Goal: Task Accomplishment & Management: Manage account settings

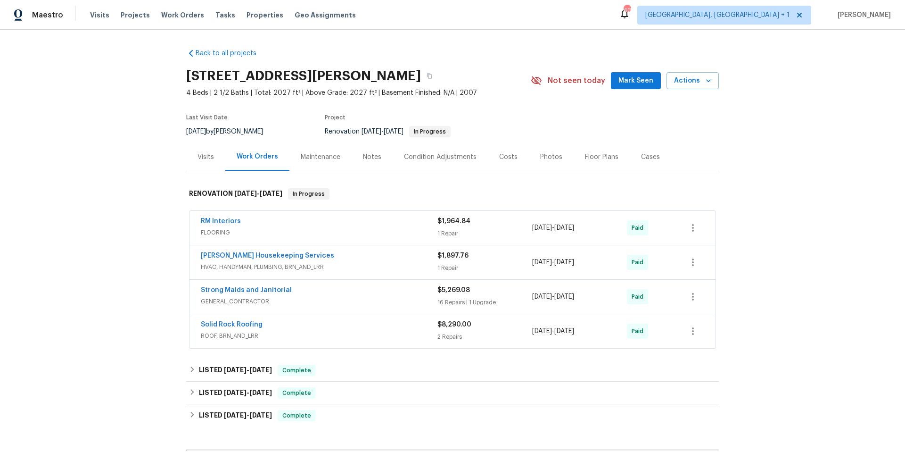
scroll to position [100, 0]
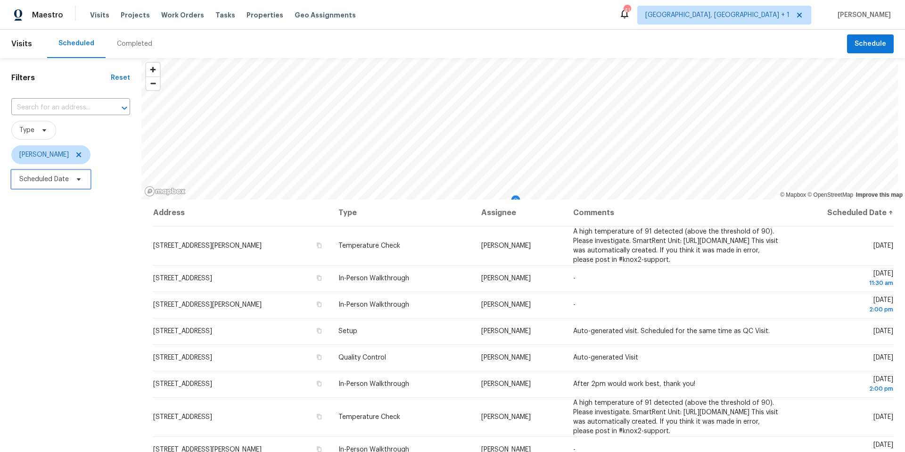
click at [83, 182] on span "Scheduled Date" at bounding box center [50, 179] width 79 height 19
click at [76, 209] on input "text" at bounding box center [63, 210] width 93 height 19
select select "7"
select select "2025"
select select "8"
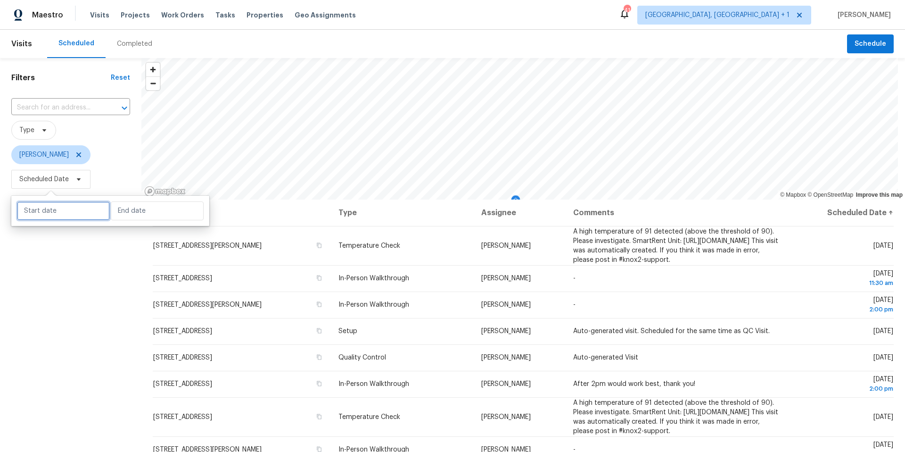
select select "2025"
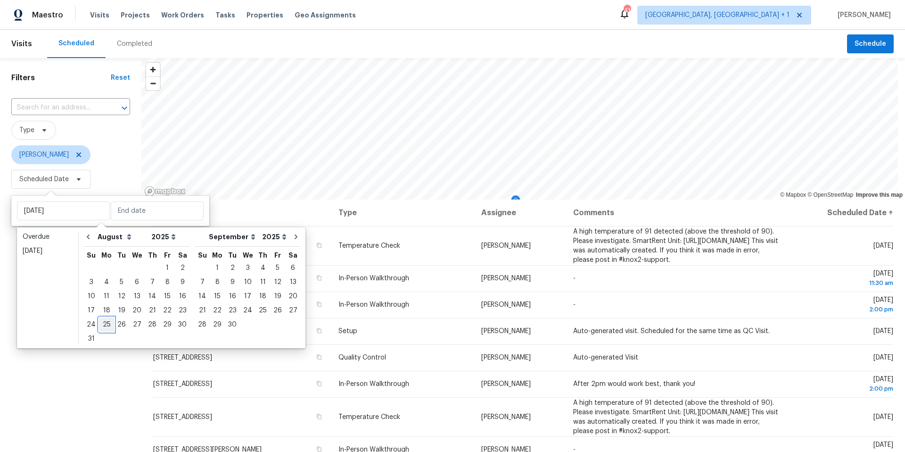
click at [109, 320] on div "25" at bounding box center [106, 324] width 15 height 13
type input "Mon, Aug 25"
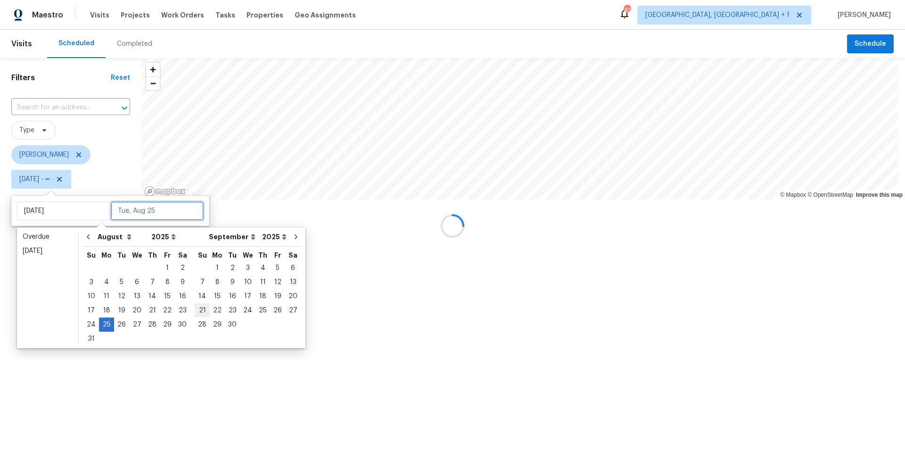
type input "Tue, Aug 26"
type input "Tue, Aug 19"
type input "Mon, Aug 25"
type input "Sat, Sep 20"
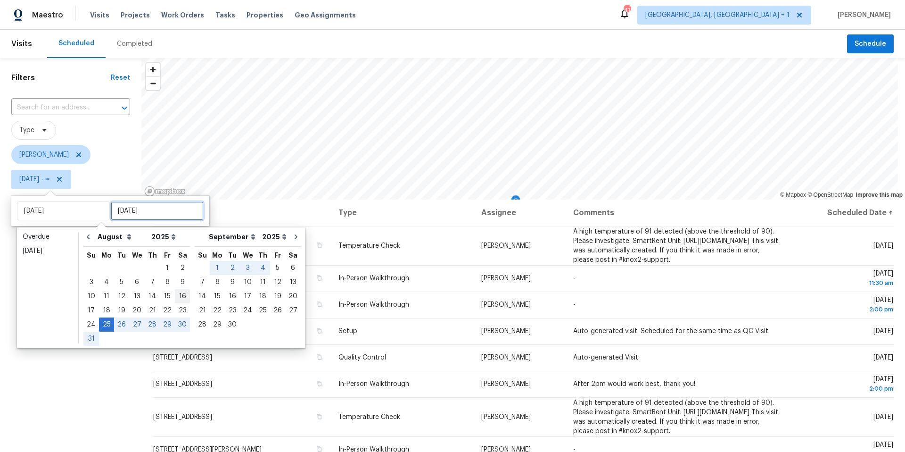
type input "Sun, Sep 21"
type input "Sat, Aug 23"
type input "Mon, Aug 25"
click at [108, 327] on div "25" at bounding box center [106, 324] width 15 height 13
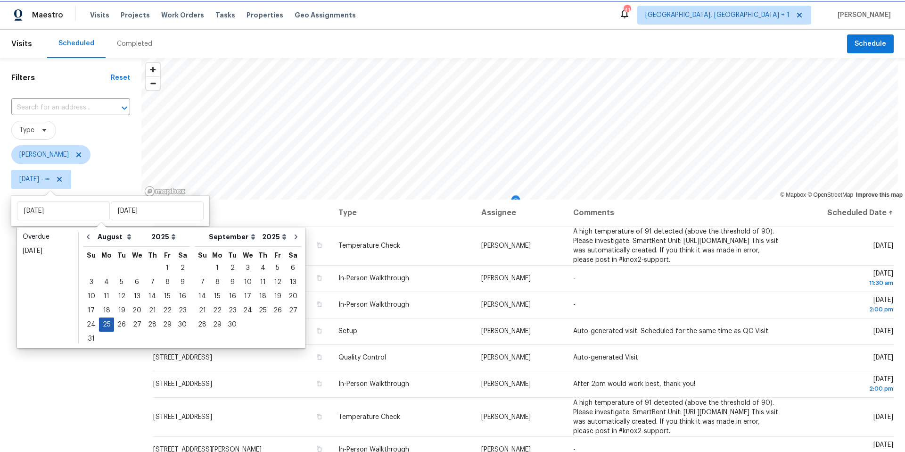
type input "Mon, Aug 25"
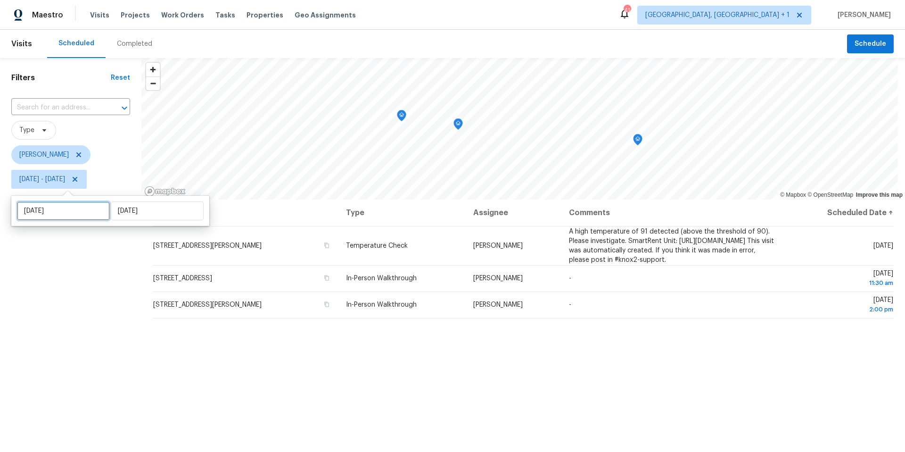
click at [69, 215] on input "Mon, Aug 25" at bounding box center [63, 210] width 93 height 19
select select "7"
select select "2025"
select select "8"
select select "2025"
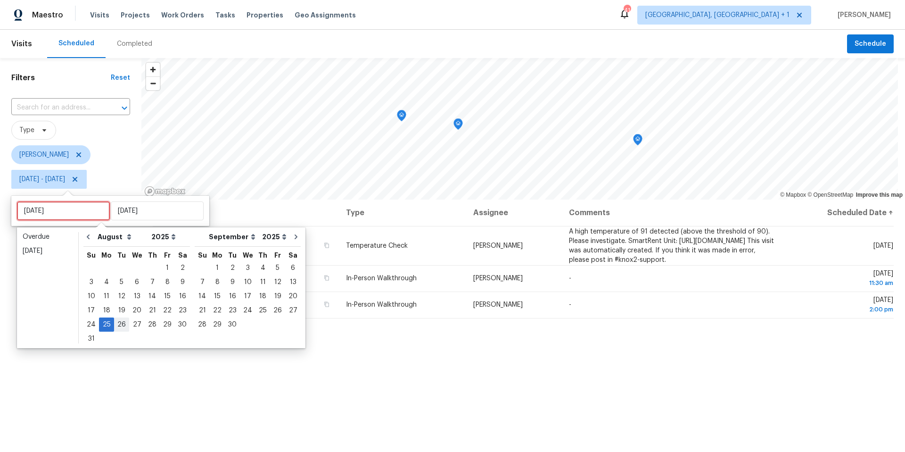
type input "Tue, Aug 26"
type input "Mon, Aug 25"
type input "Tue, Aug 26"
click at [120, 327] on div "26" at bounding box center [121, 324] width 15 height 13
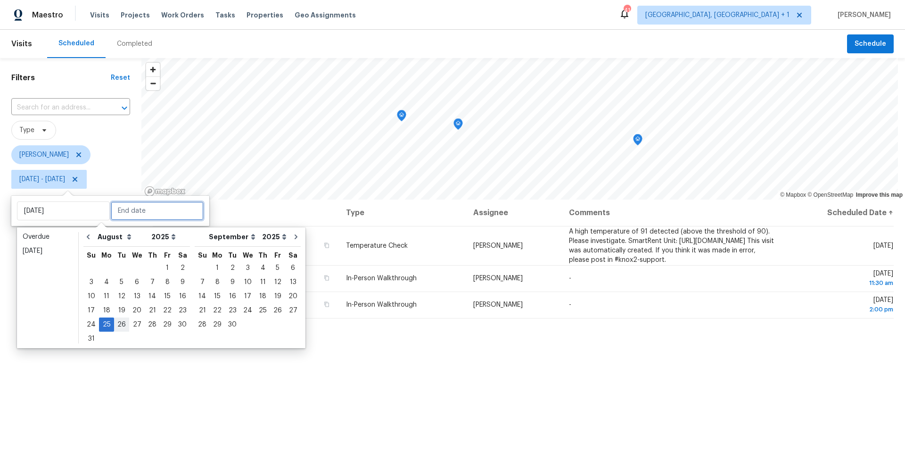
type input "Tue, Aug 26"
type input "Mon, Aug 25"
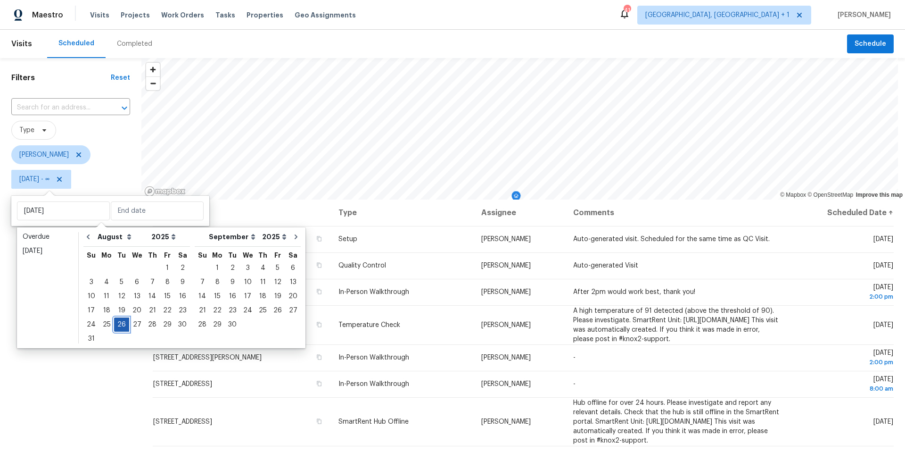
click at [120, 327] on div "26" at bounding box center [121, 324] width 15 height 13
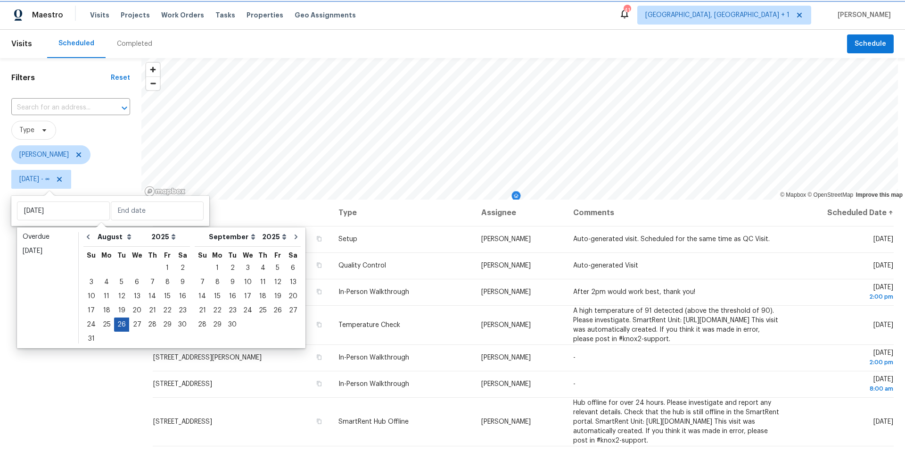
type input "Tue, Aug 26"
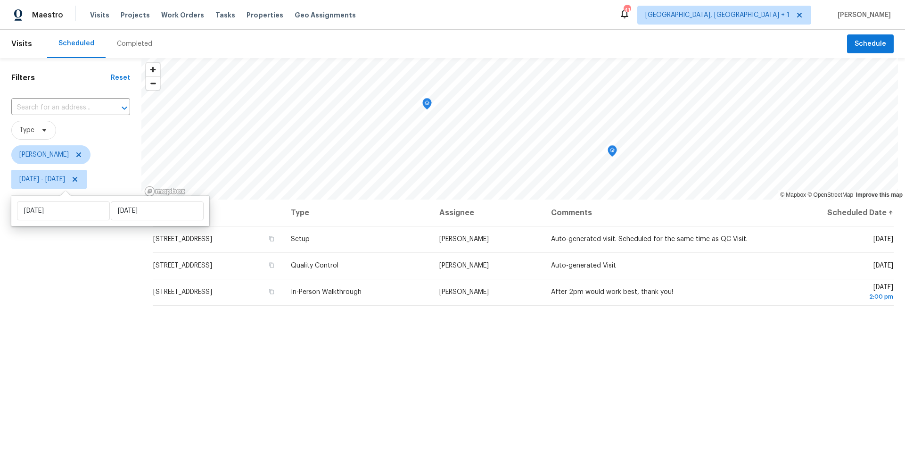
click at [735, 41] on div "Scheduled Completed" at bounding box center [447, 44] width 800 height 28
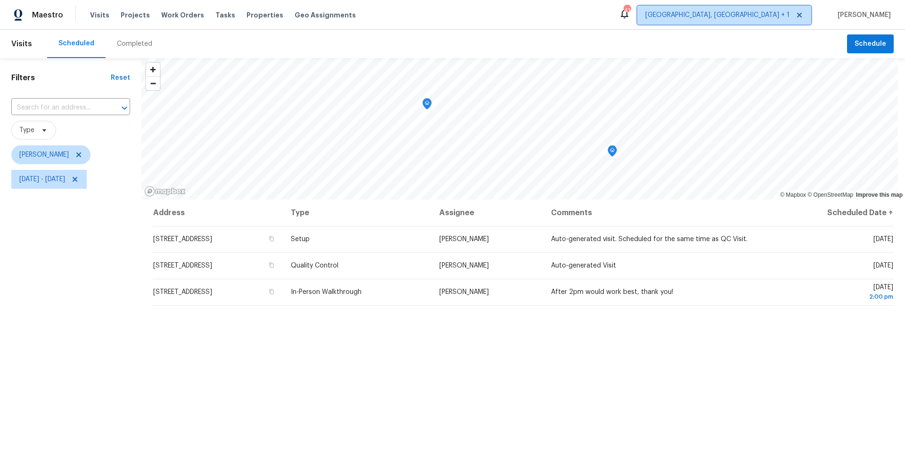
click at [755, 16] on span "[GEOGRAPHIC_DATA], [GEOGRAPHIC_DATA] + 1" at bounding box center [717, 14] width 144 height 9
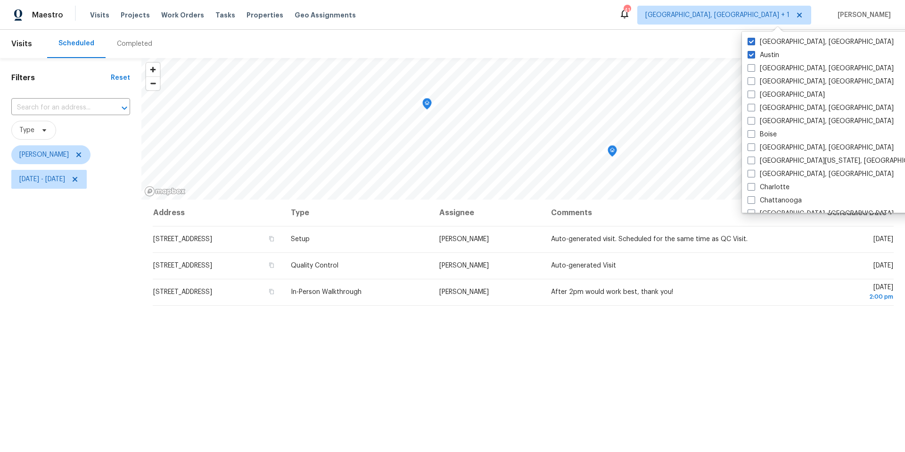
click at [380, 50] on div "Scheduled Completed" at bounding box center [447, 44] width 800 height 28
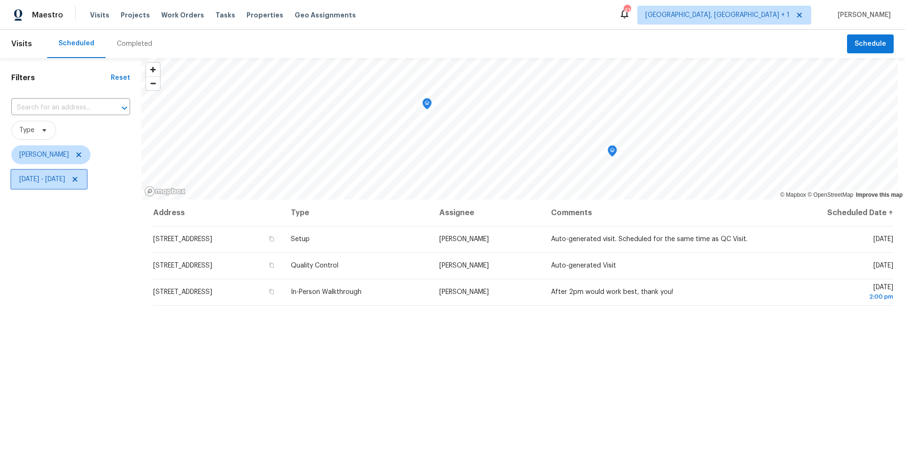
click at [54, 174] on span "Tue, Aug 26 - Tue, Aug 26" at bounding box center [42, 178] width 46 height 9
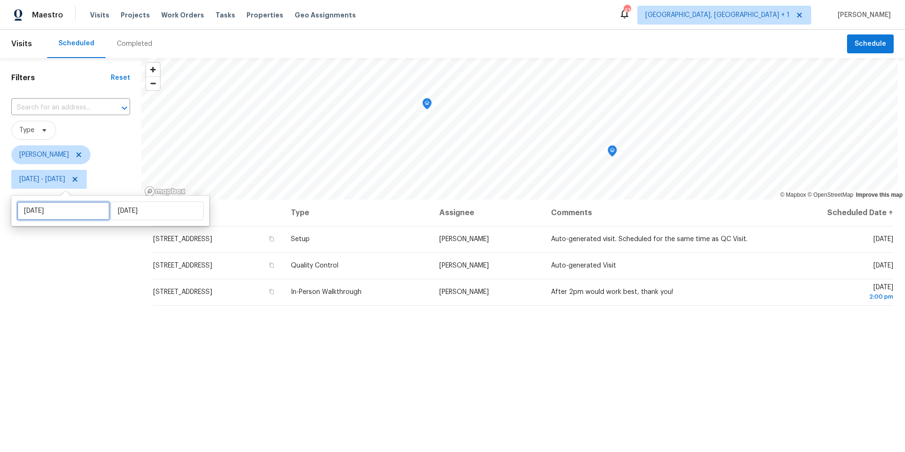
select select "7"
select select "2025"
select select "8"
select select "2025"
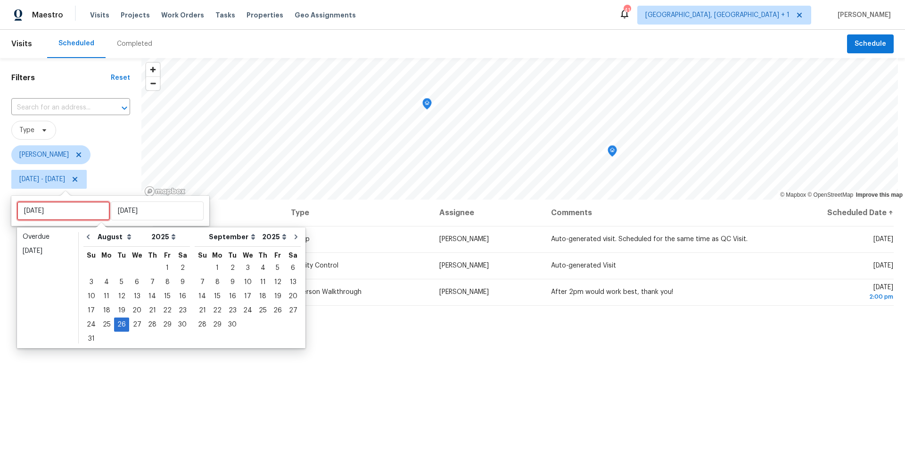
click at [70, 207] on input "Tue, Aug 26" at bounding box center [63, 210] width 93 height 19
type input "Thu, Aug 28"
type input "Wed, Aug 27"
type input "[DATE]"
type input "Tue, Aug 26"
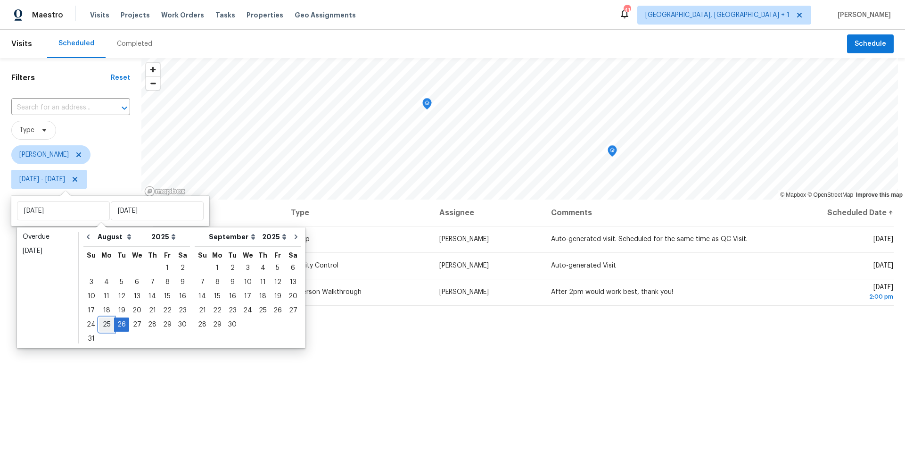
click at [104, 322] on div "25" at bounding box center [106, 324] width 15 height 13
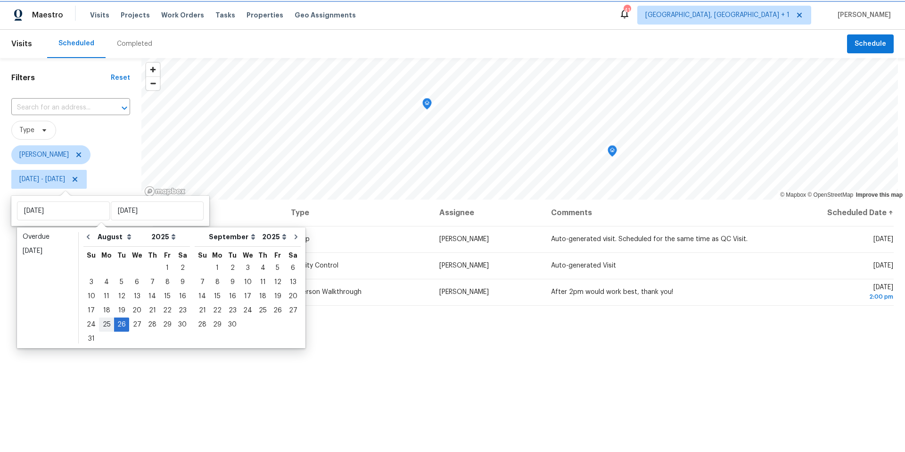
type input "[DATE]"
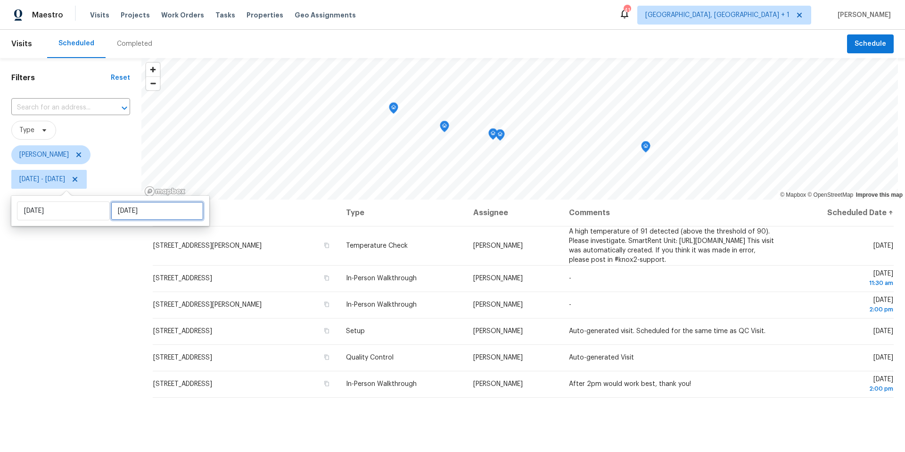
click at [129, 212] on input "Tue, Aug 26" at bounding box center [157, 210] width 93 height 19
select select "7"
select select "2025"
select select "8"
select select "2025"
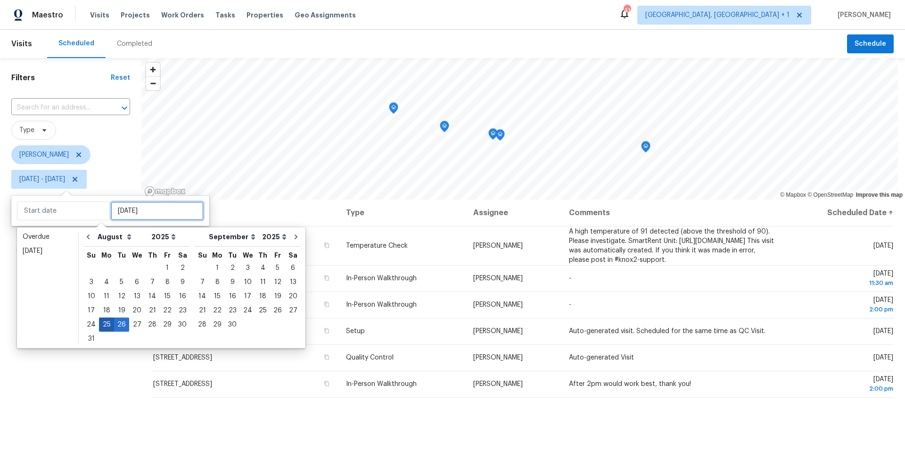
type input "Tue, Aug 19"
type input "[DATE]"
type input "Sun, Aug 24"
type input "[DATE]"
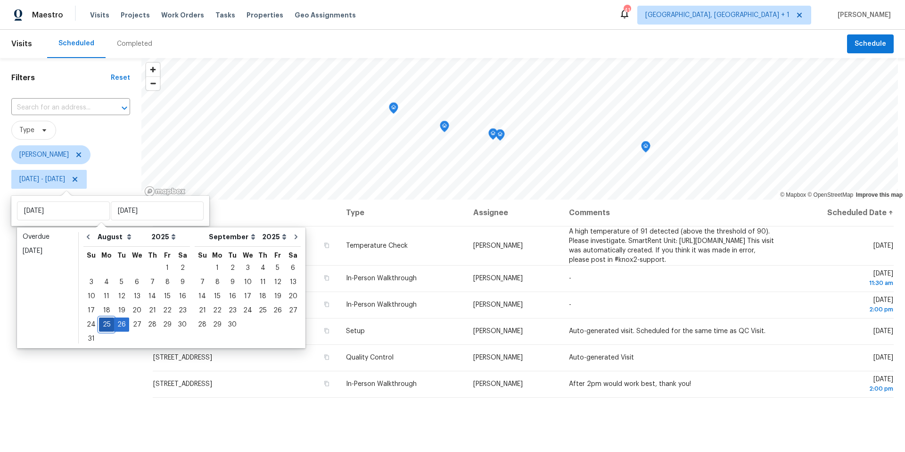
click at [104, 325] on div "25" at bounding box center [106, 324] width 15 height 13
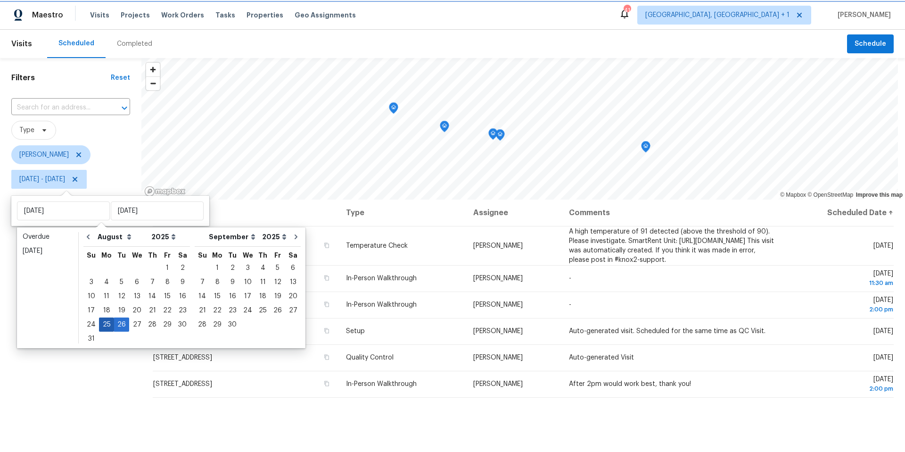
type input "[DATE]"
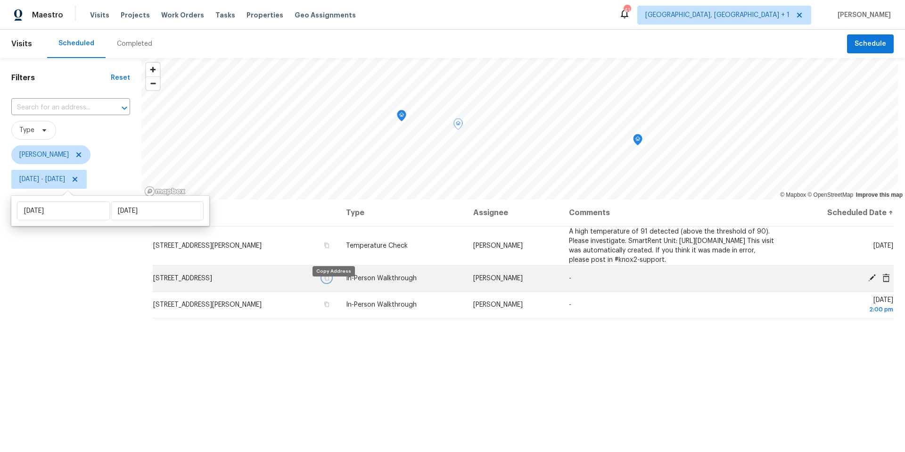
click at [330, 280] on icon "button" at bounding box center [327, 278] width 6 height 6
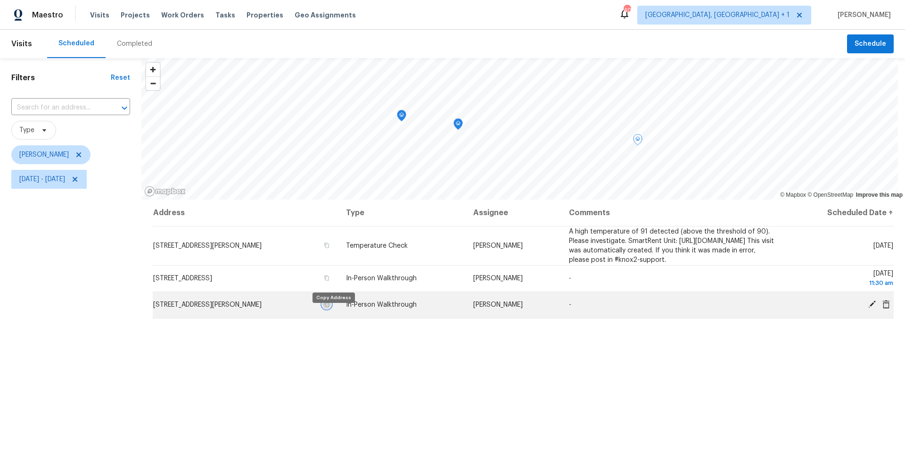
click at [330, 307] on icon "button" at bounding box center [327, 304] width 6 height 6
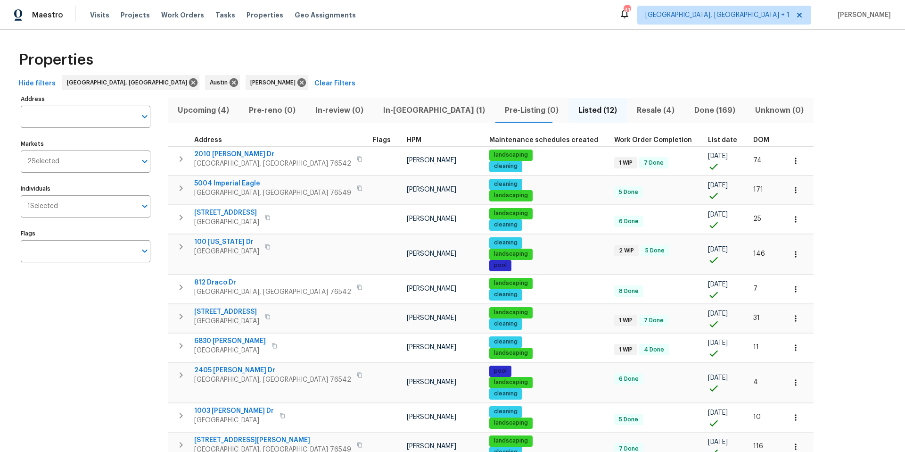
click at [753, 140] on span "DOM" at bounding box center [761, 140] width 16 height 7
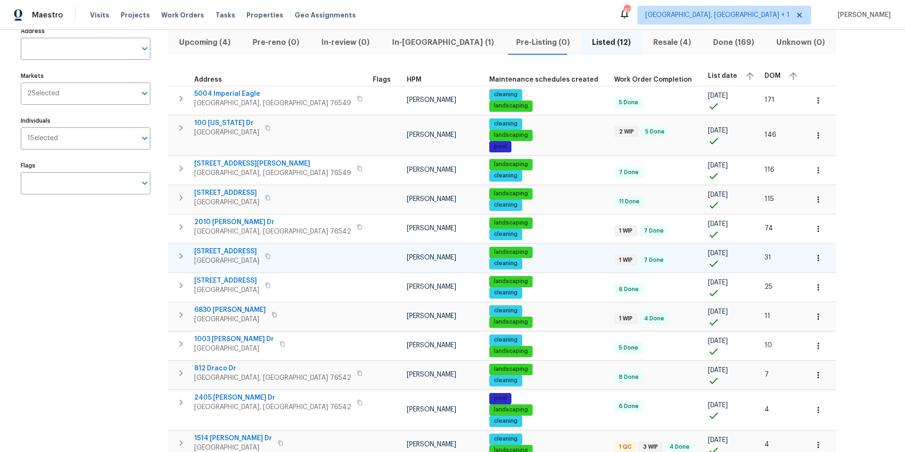
scroll to position [80, 0]
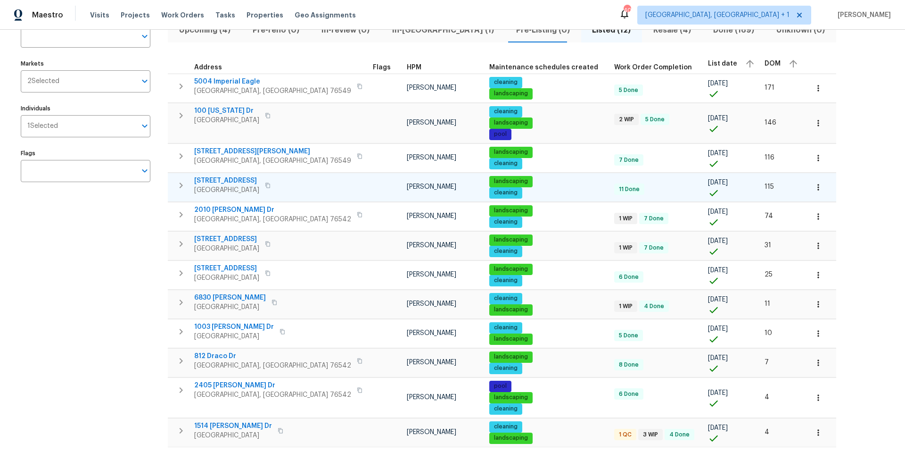
click at [814, 187] on icon "button" at bounding box center [818, 186] width 9 height 9
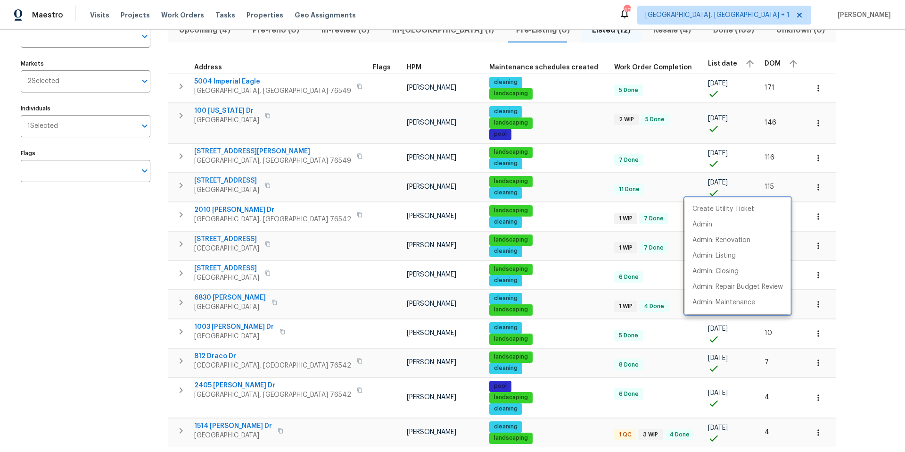
click at [248, 236] on div at bounding box center [452, 226] width 905 height 452
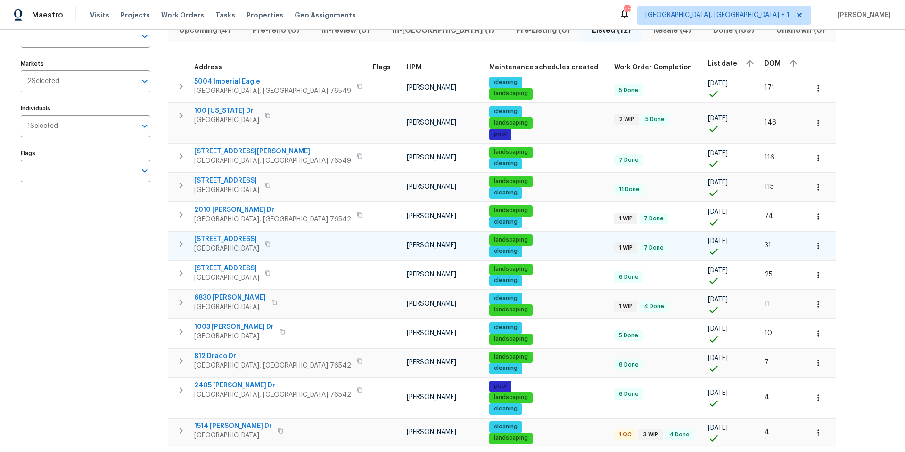
click at [258, 231] on td "3202 Magnolia Blvd Temple, TX 76502" at bounding box center [268, 243] width 201 height 25
click at [241, 237] on span "3202 Magnolia Blvd" at bounding box center [226, 238] width 65 height 9
click at [232, 179] on span "9909 Birch Tree Dr" at bounding box center [226, 180] width 65 height 9
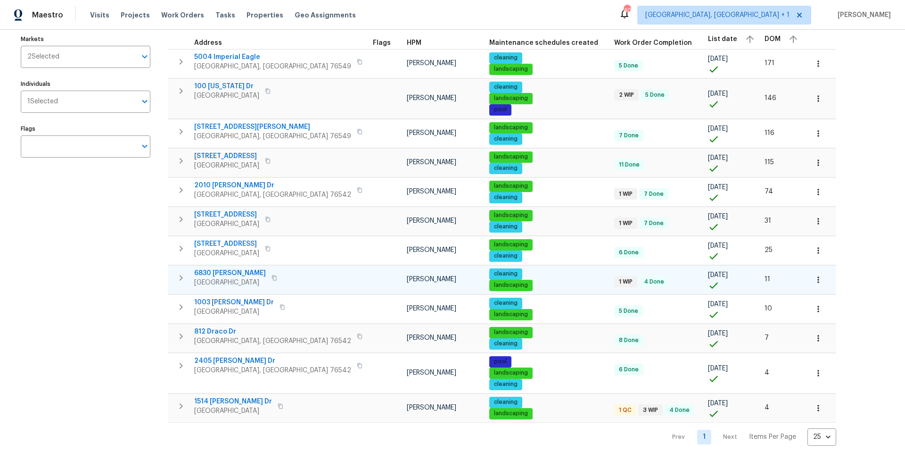
scroll to position [121, 0]
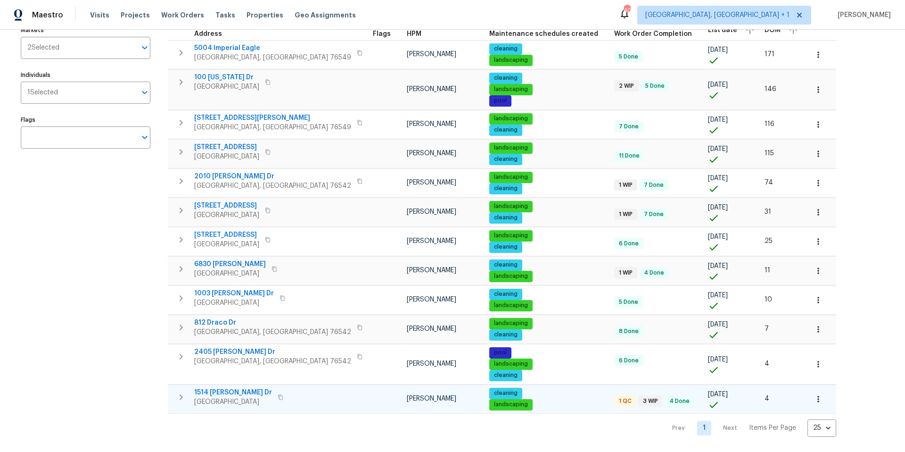
click at [282, 388] on div "1514 Barcus Dr Georgetown, TX 78626" at bounding box center [247, 397] width 106 height 19
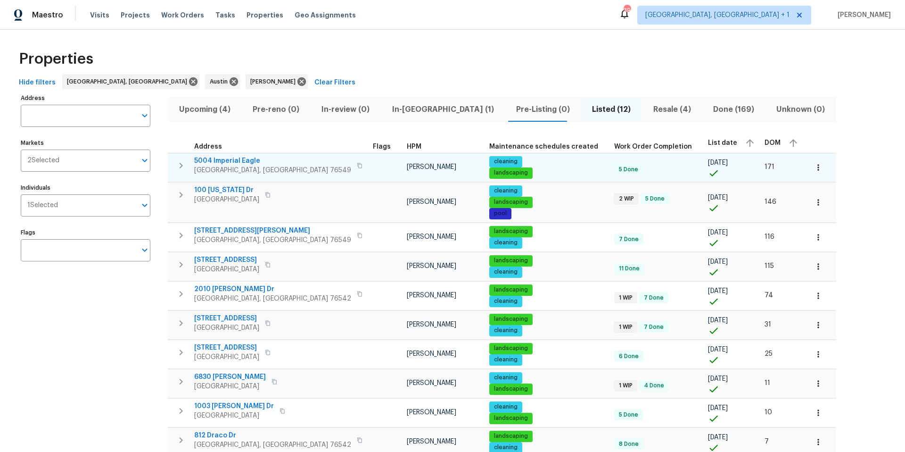
scroll to position [0, 0]
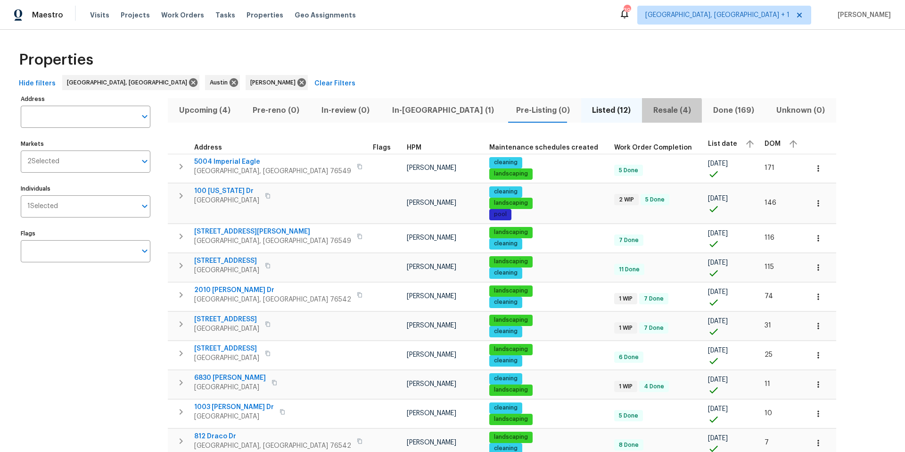
click at [648, 112] on span "Resale (4)" at bounding box center [672, 110] width 49 height 13
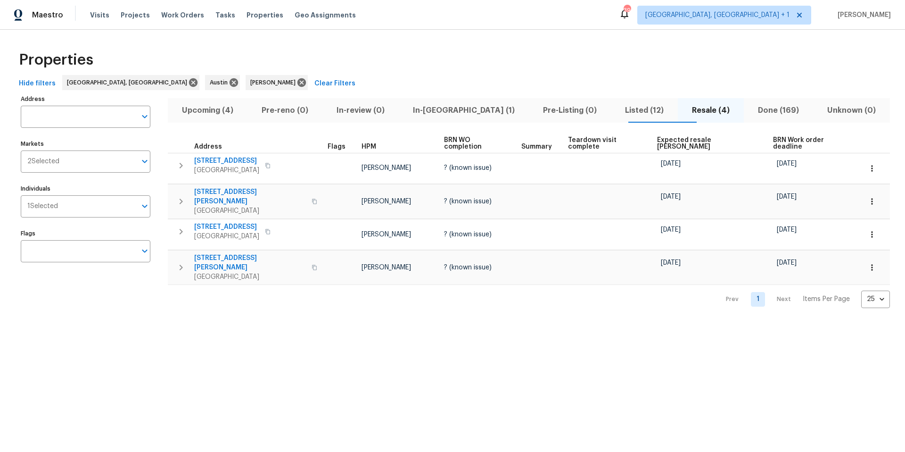
click at [676, 139] on span "Expected resale COE" at bounding box center [706, 143] width 99 height 13
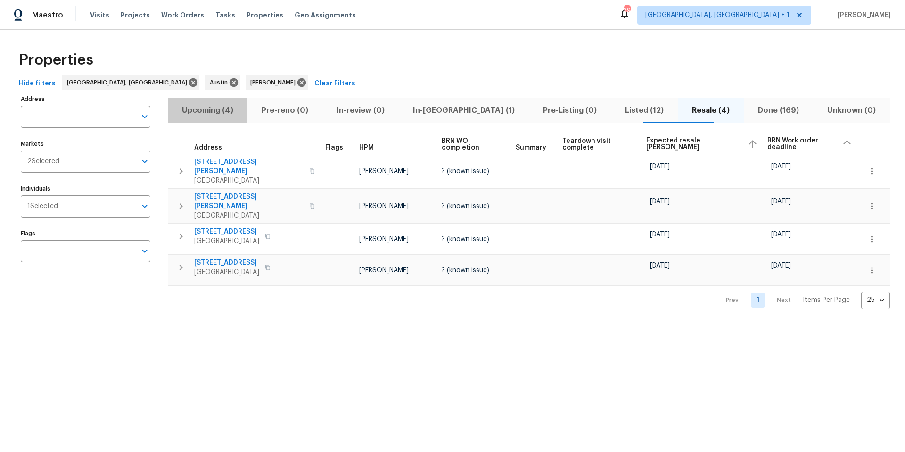
click at [214, 107] on span "Upcoming (4)" at bounding box center [207, 110] width 68 height 13
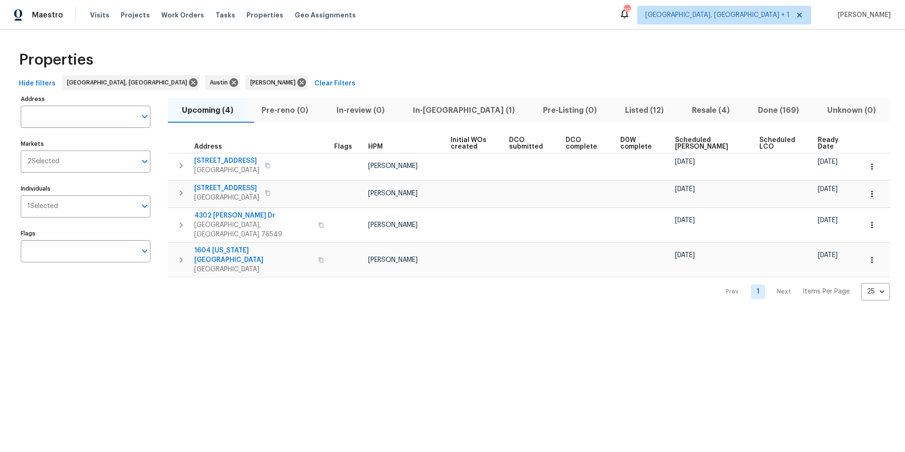
click at [680, 140] on span "Scheduled COE" at bounding box center [709, 143] width 68 height 13
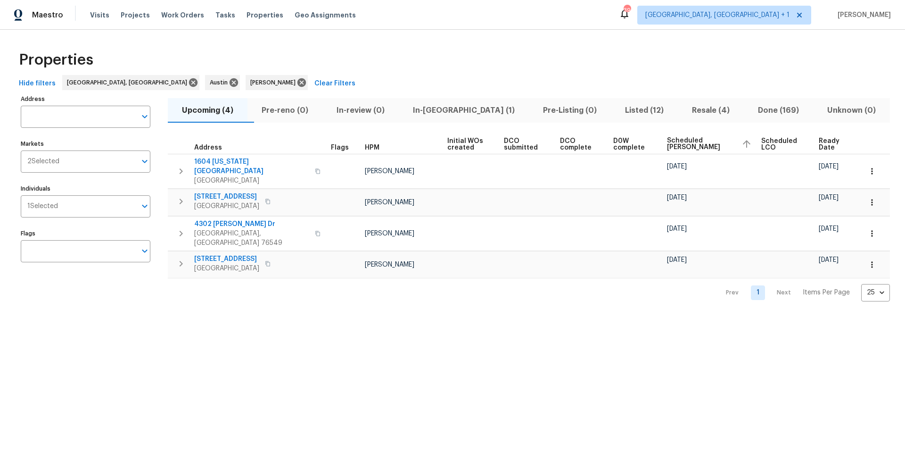
click at [617, 111] on span "Listed (12)" at bounding box center [645, 110] width 56 height 13
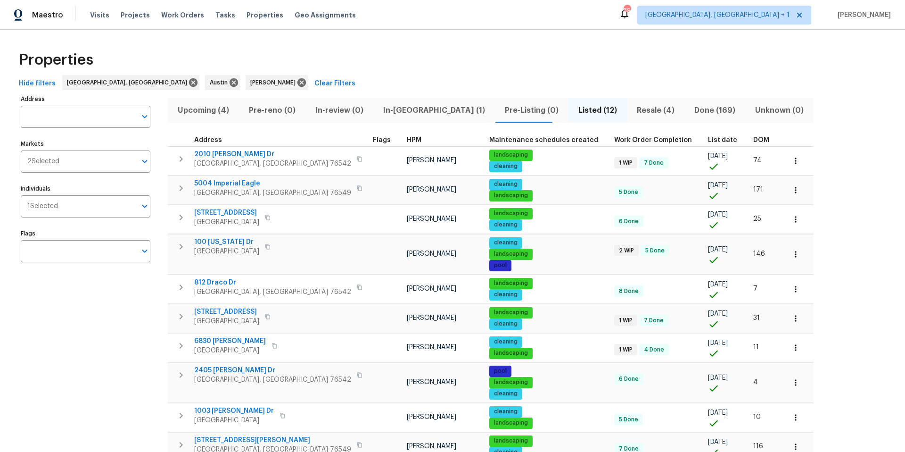
click at [753, 141] on span "DOM" at bounding box center [761, 140] width 16 height 7
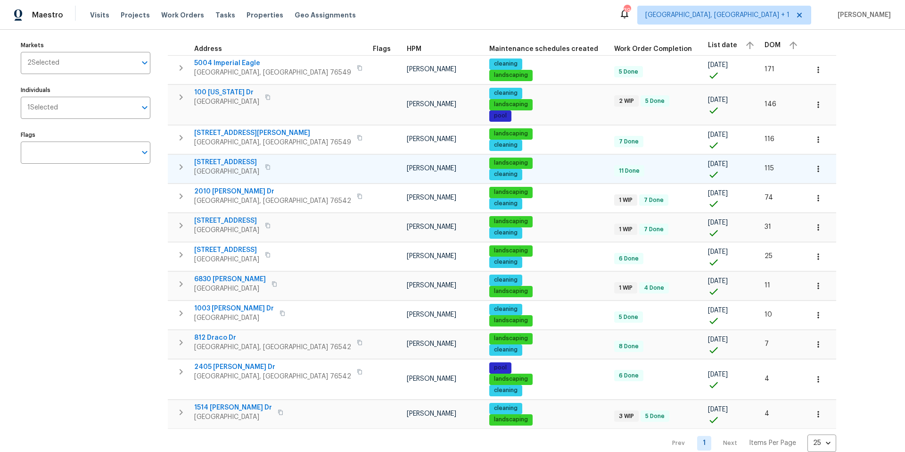
scroll to position [121, 0]
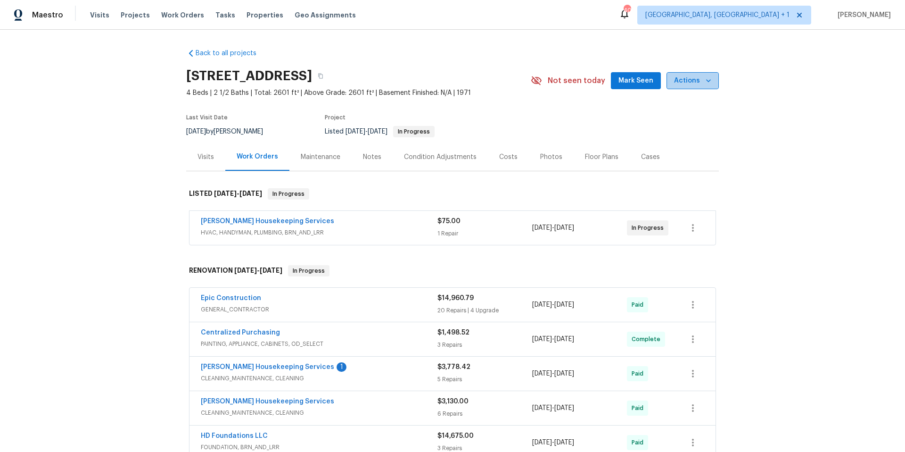
click at [704, 81] on icon "button" at bounding box center [708, 80] width 9 height 9
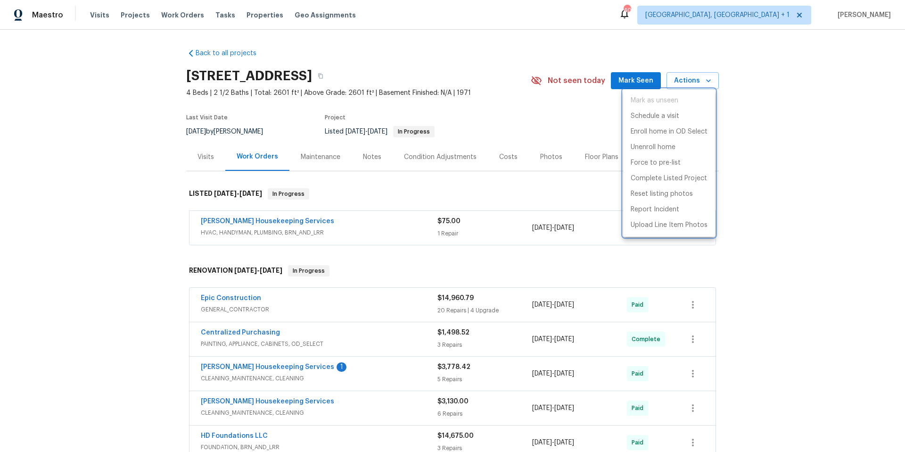
click at [489, 233] on div at bounding box center [452, 226] width 905 height 452
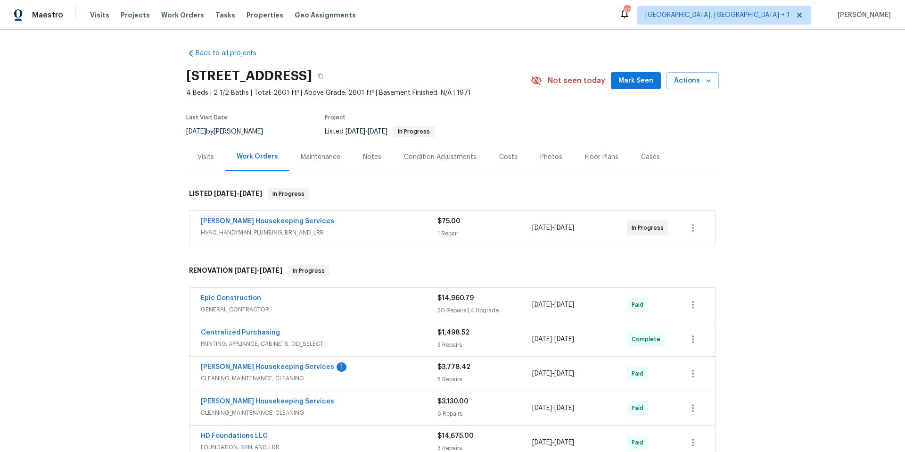
click at [490, 231] on div "1 Repair" at bounding box center [484, 233] width 95 height 9
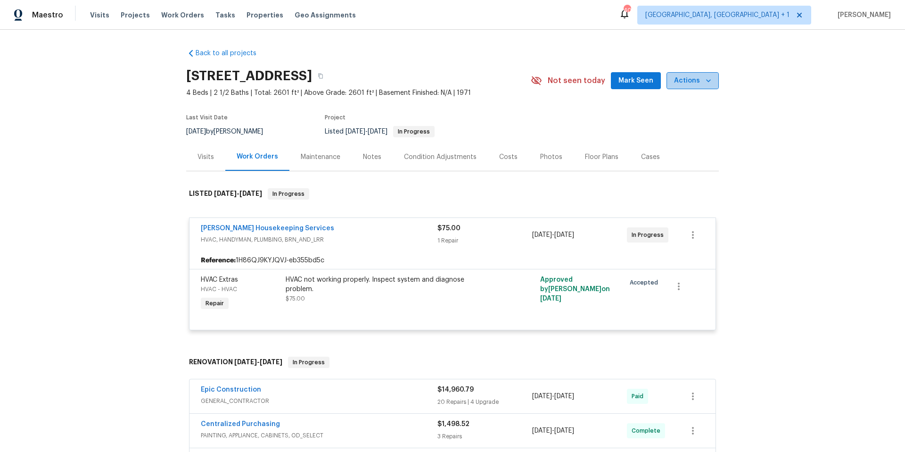
click at [698, 84] on span "Actions" at bounding box center [692, 81] width 37 height 12
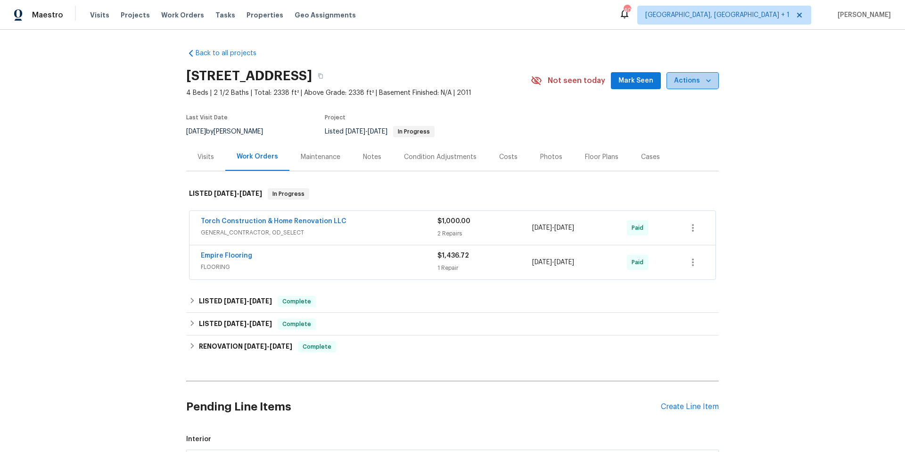
click at [691, 77] on span "Actions" at bounding box center [692, 81] width 37 height 12
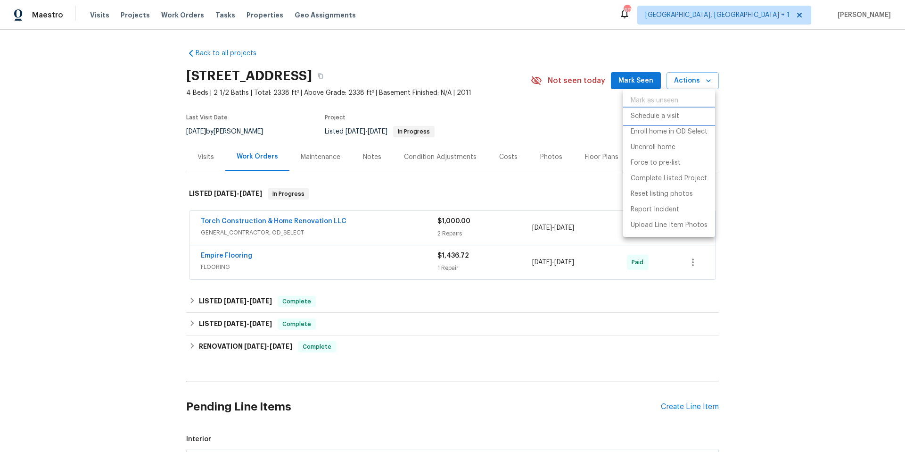
click at [663, 113] on p "Schedule a visit" at bounding box center [655, 116] width 49 height 10
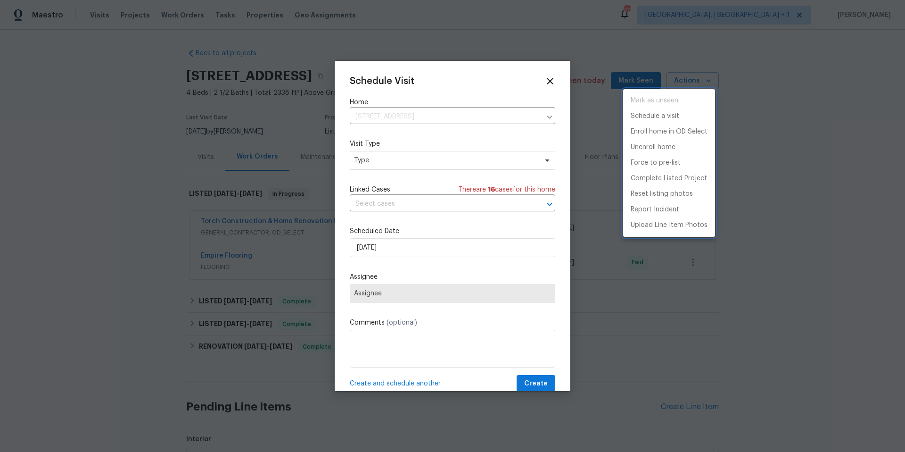
click at [407, 252] on div at bounding box center [452, 226] width 905 height 452
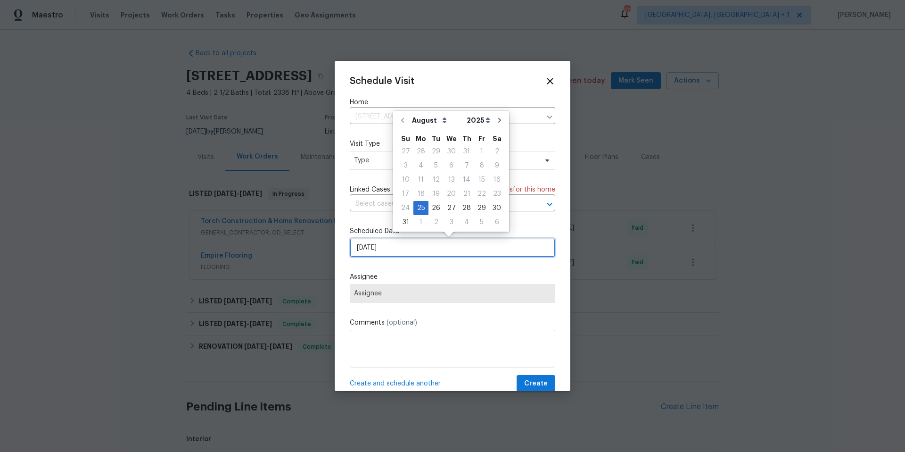
click at [408, 251] on input "8/25/2025" at bounding box center [453, 247] width 206 height 19
click at [374, 163] on span "Type" at bounding box center [445, 160] width 183 height 9
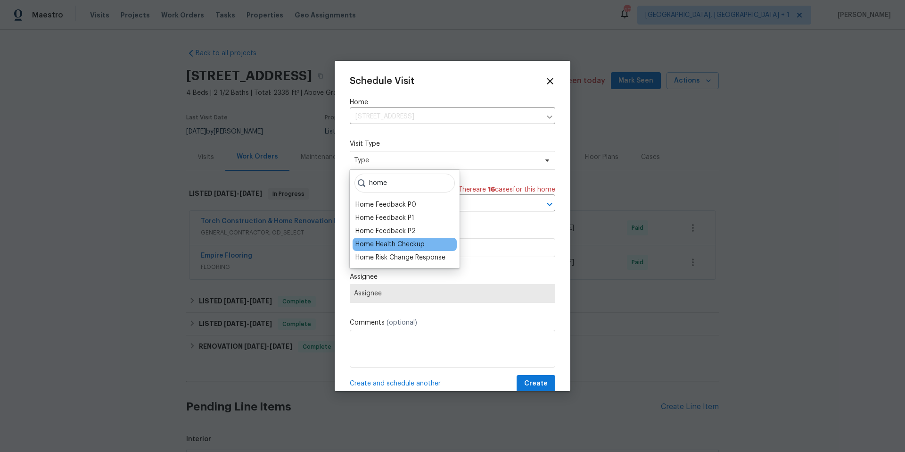
type input "home"
click at [381, 244] on div "Home Health Checkup" at bounding box center [389, 243] width 69 height 9
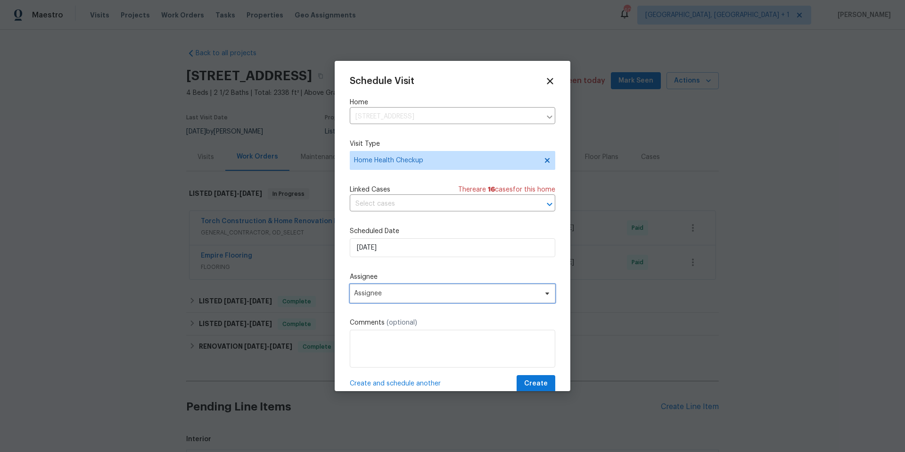
click at [384, 297] on span "Assignee" at bounding box center [453, 293] width 206 height 19
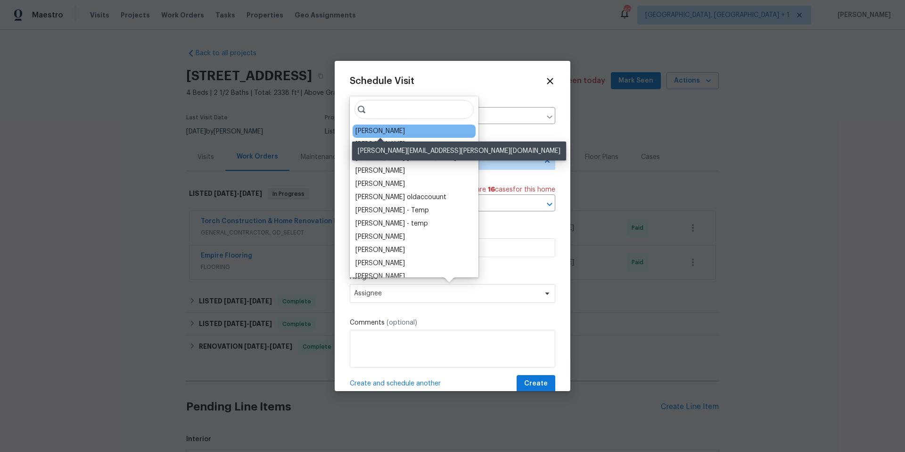
click at [376, 132] on div "[PERSON_NAME]" at bounding box center [379, 130] width 49 height 9
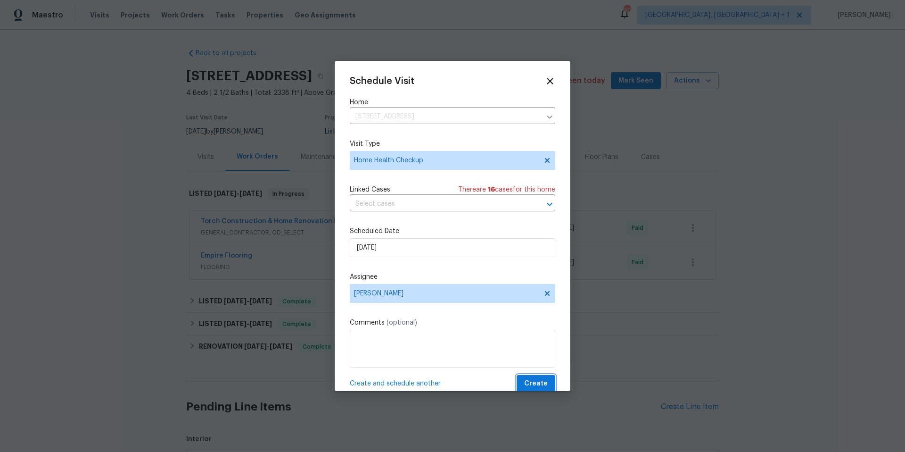
click at [525, 390] on button "Create" at bounding box center [536, 383] width 39 height 17
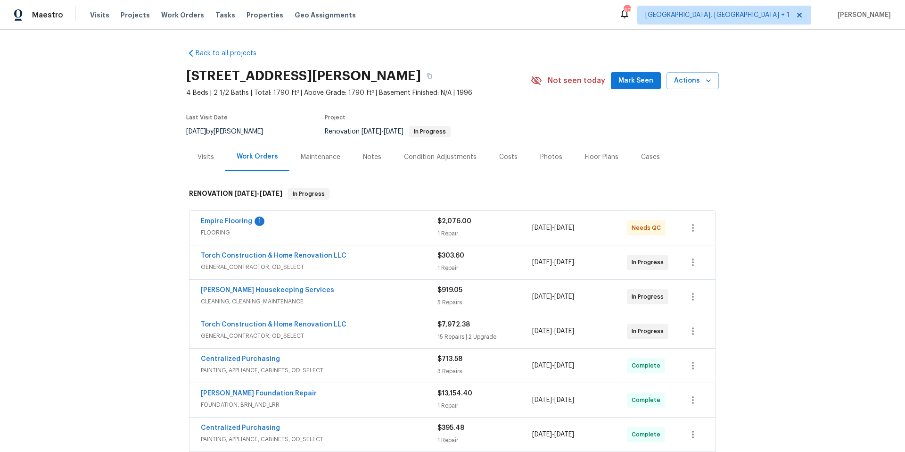
click at [376, 214] on div "Empire Flooring 1 FLOORING $2,076.00 1 Repair [DATE] - [DATE] Needs QC" at bounding box center [453, 228] width 526 height 34
click at [247, 222] on link "Empire Flooring" at bounding box center [226, 221] width 51 height 7
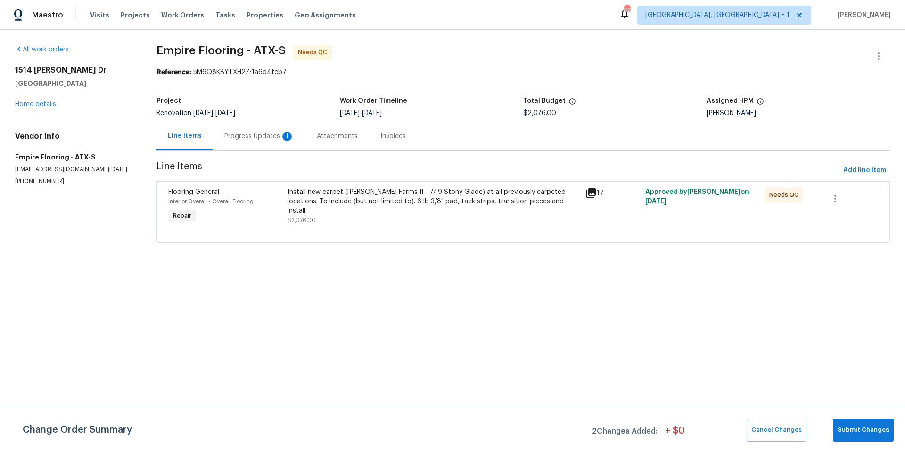
click at [244, 140] on div "Progress Updates 1" at bounding box center [259, 136] width 70 height 9
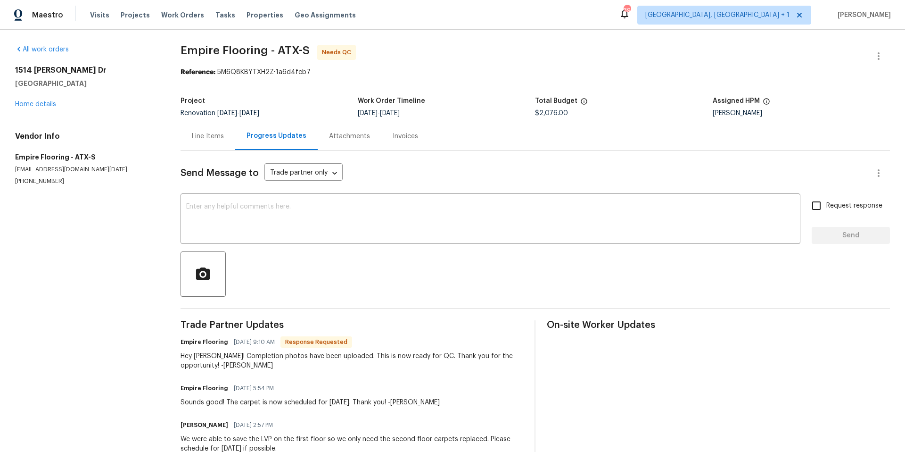
click at [212, 131] on div "Line Items" at bounding box center [208, 136] width 55 height 28
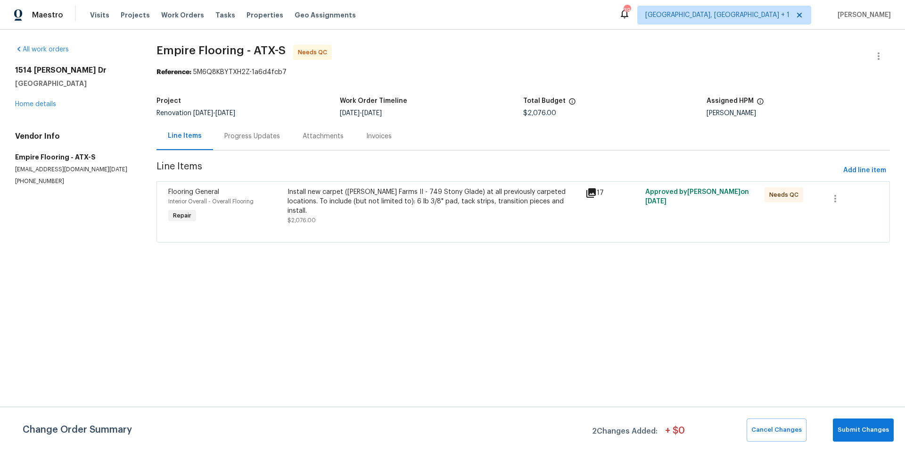
click at [355, 184] on div "Install new carpet (Abshire Farms II - 749 Stony Glade) at all previously carpe…" at bounding box center [434, 205] width 298 height 43
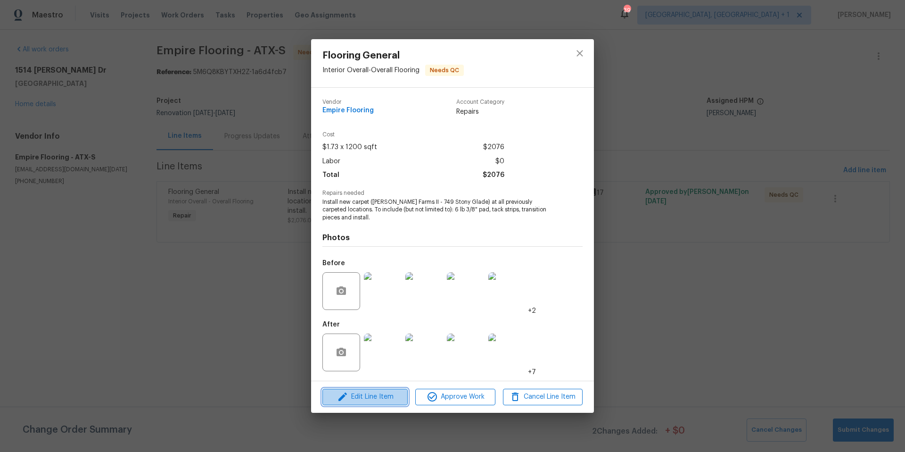
click at [350, 398] on span "Edit Line Item" at bounding box center [365, 397] width 80 height 12
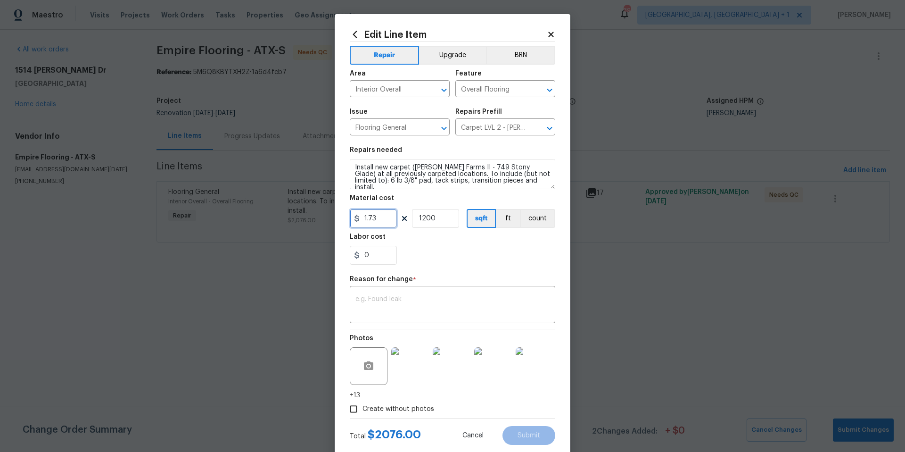
drag, startPoint x: 379, startPoint y: 223, endPoint x: 347, endPoint y: 211, distance: 34.5
click at [350, 211] on input "1.73" at bounding box center [373, 218] width 47 height 19
type input "1911.3"
drag, startPoint x: 451, startPoint y: 222, endPoint x: 420, endPoint y: 216, distance: 31.5
click at [420, 216] on input "1200" at bounding box center [435, 218] width 47 height 19
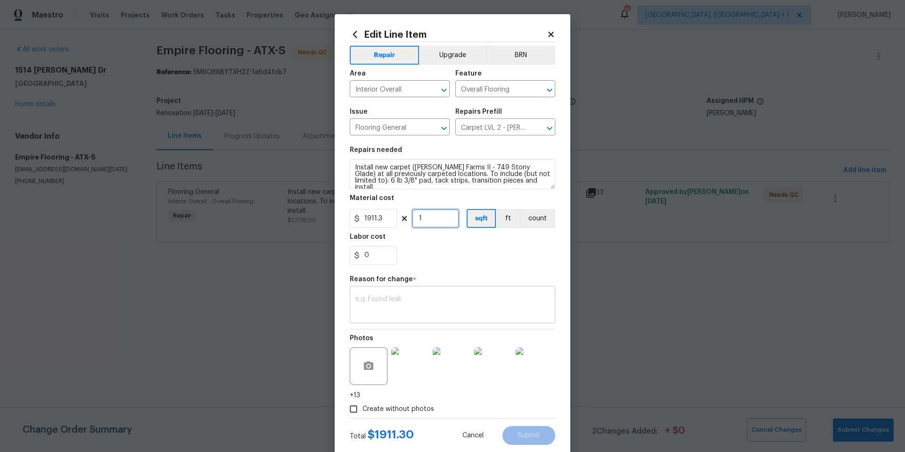
type input "1"
click at [449, 305] on textarea at bounding box center [452, 306] width 194 height 20
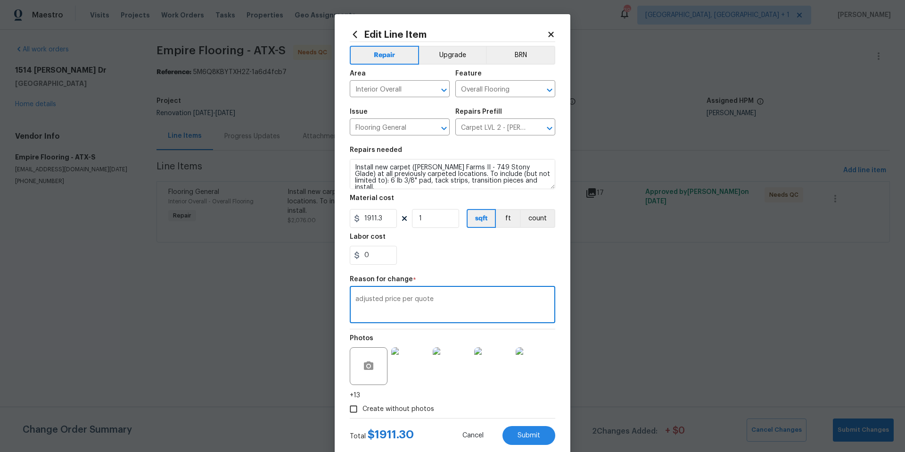
type textarea "adjusted price per quote"
click at [532, 445] on div "Edit Line Item Repair Upgrade BRN Area Interior Overall ​ Feature Overall Floor…" at bounding box center [453, 236] width 236 height 445
click at [533, 443] on button "Submit" at bounding box center [529, 435] width 53 height 19
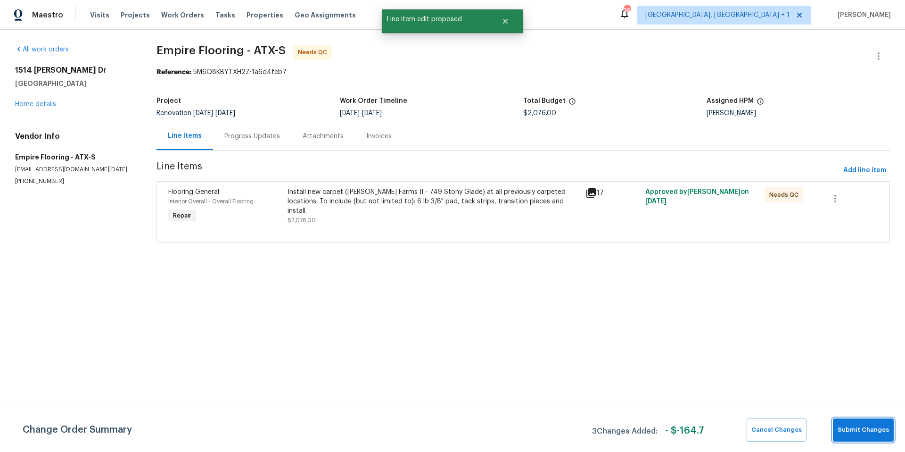
click at [865, 427] on span "Submit Changes" at bounding box center [863, 429] width 51 height 11
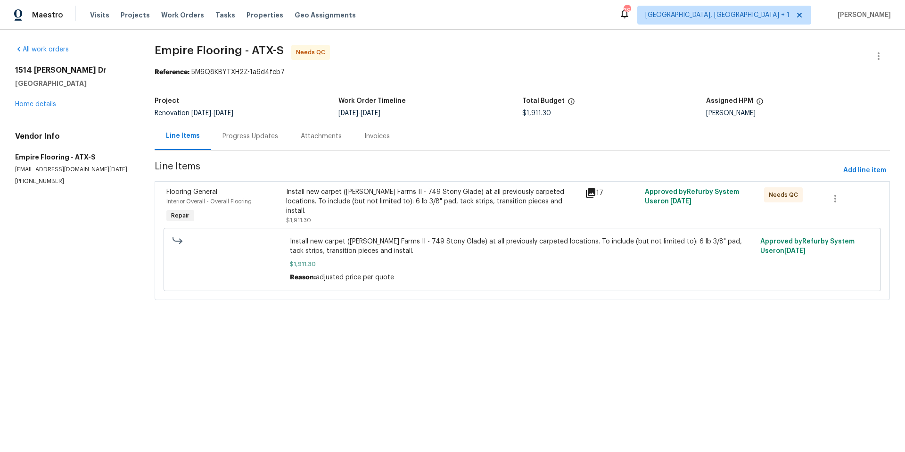
click at [417, 218] on div "Install new carpet ([PERSON_NAME] Farms II - 749 Stony Glade) at all previously…" at bounding box center [432, 205] width 299 height 43
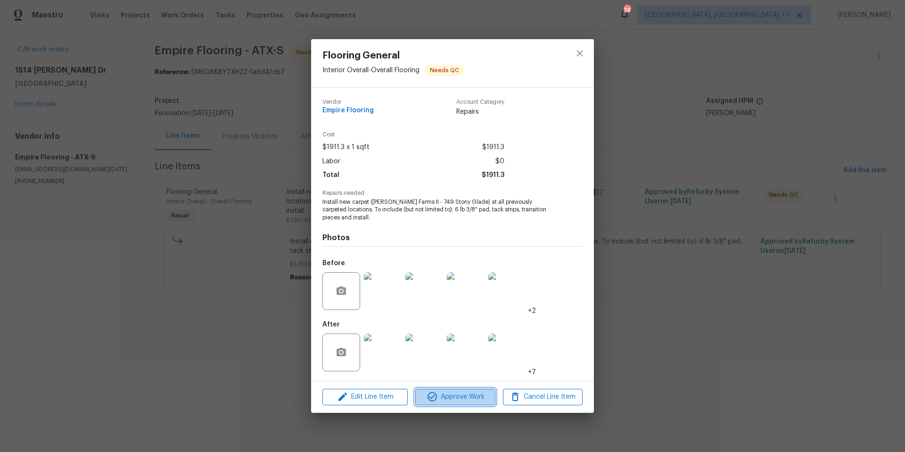
click at [438, 400] on span "Approve Work" at bounding box center [455, 397] width 74 height 12
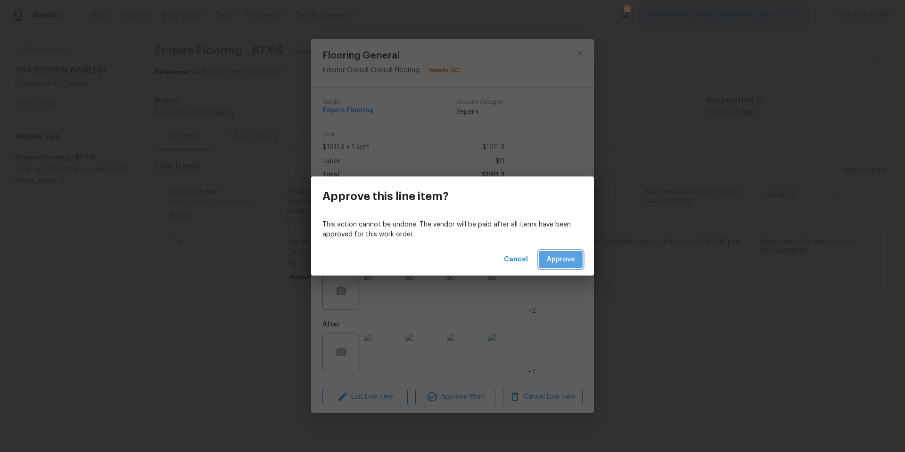
click at [564, 262] on span "Approve" at bounding box center [561, 260] width 28 height 12
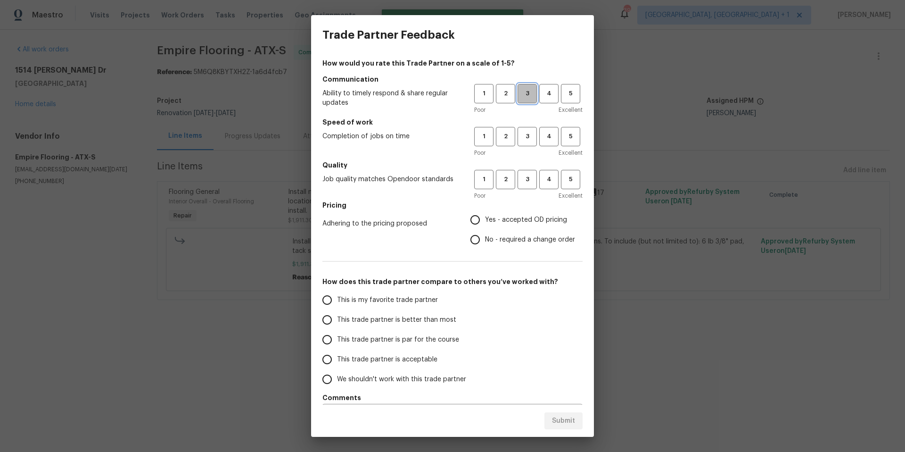
click at [529, 97] on button "3" at bounding box center [527, 93] width 19 height 19
click at [521, 136] on span "3" at bounding box center [527, 136] width 17 height 11
click at [525, 181] on span "3" at bounding box center [527, 179] width 17 height 11
click at [488, 210] on label "Yes - accepted OD pricing" at bounding box center [520, 220] width 110 height 20
click at [485, 210] on input "Yes - accepted OD pricing" at bounding box center [475, 220] width 20 height 20
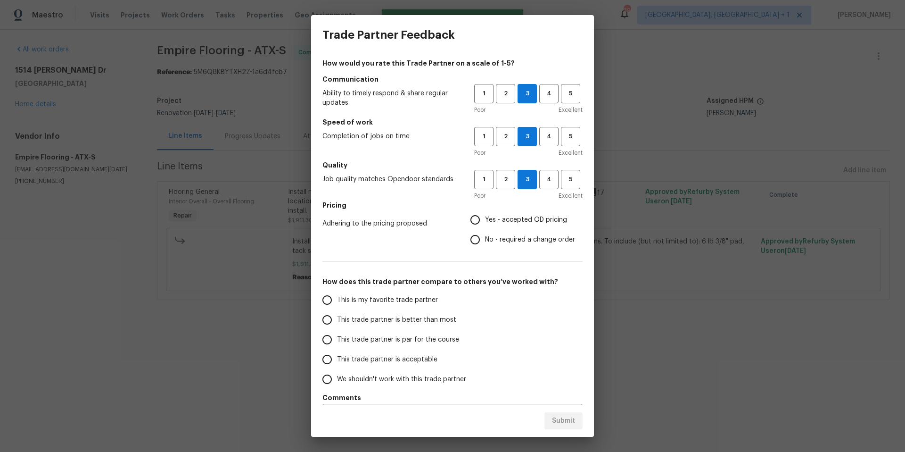
radio input "true"
drag, startPoint x: 329, startPoint y: 337, endPoint x: 432, endPoint y: 391, distance: 116.6
click at [329, 336] on input "This trade partner is par for the course" at bounding box center [327, 340] width 20 height 20
click at [564, 421] on span "Submit" at bounding box center [563, 421] width 23 height 12
radio input "true"
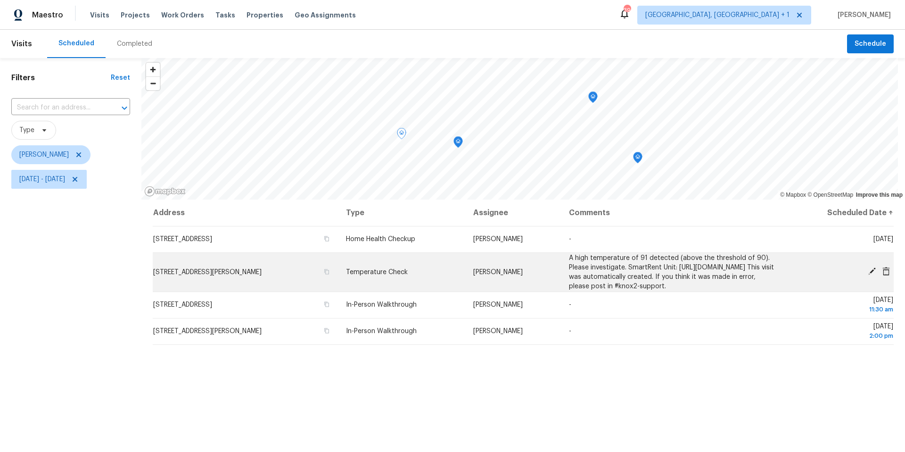
click at [868, 274] on icon at bounding box center [872, 271] width 8 height 8
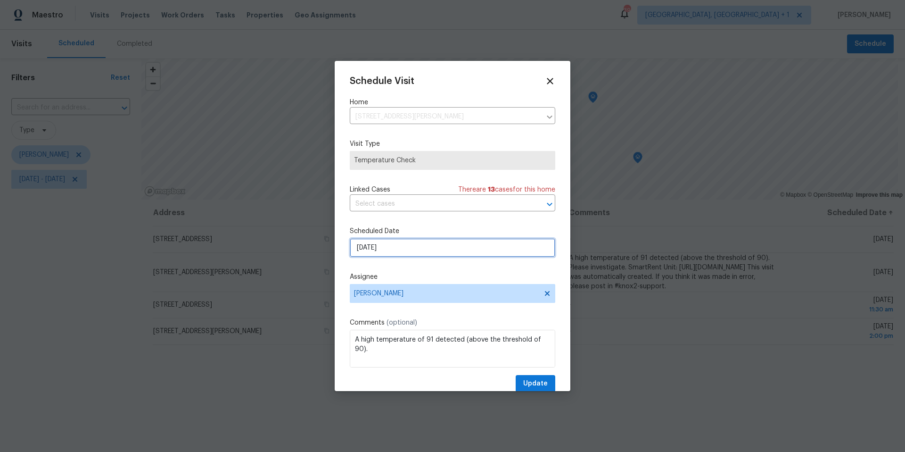
click at [390, 254] on input "[DATE]" at bounding box center [453, 247] width 206 height 19
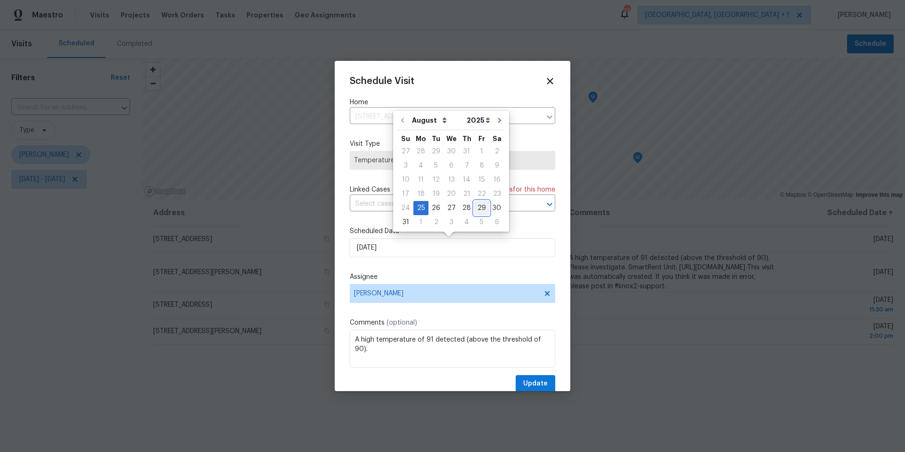
click at [474, 206] on div "29" at bounding box center [481, 207] width 15 height 13
type input "[DATE]"
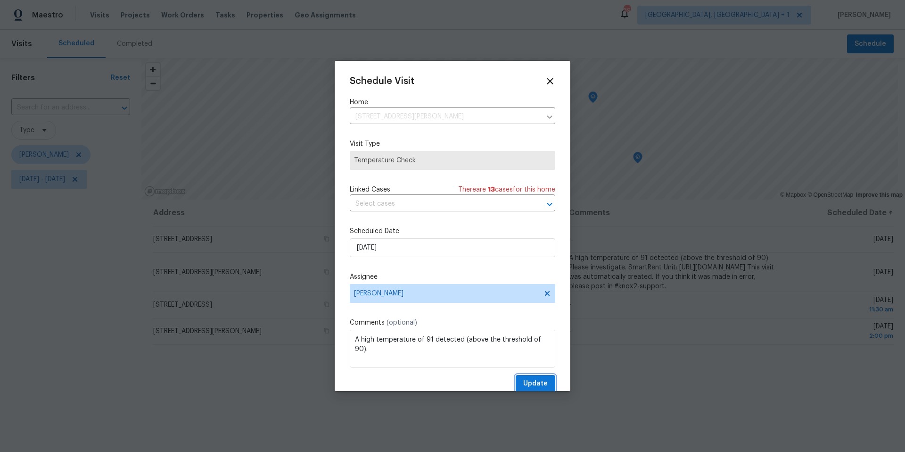
click at [529, 386] on span "Update" at bounding box center [535, 384] width 25 height 12
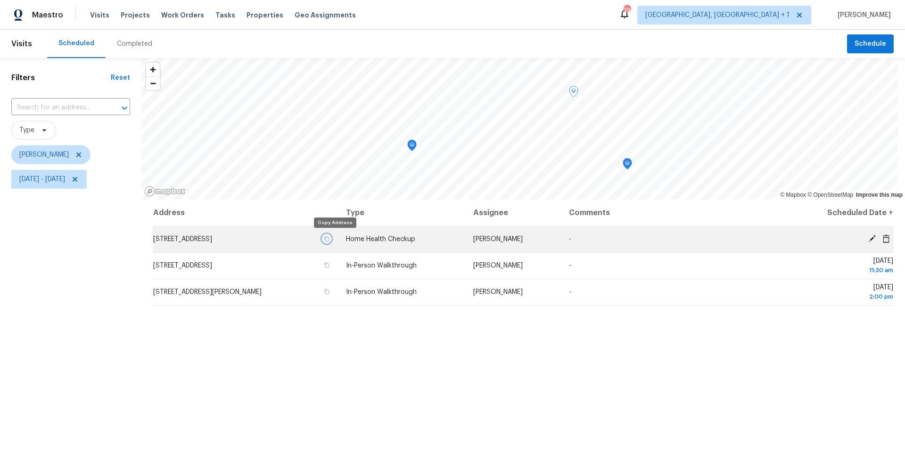
click at [330, 240] on icon "button" at bounding box center [327, 239] width 6 height 6
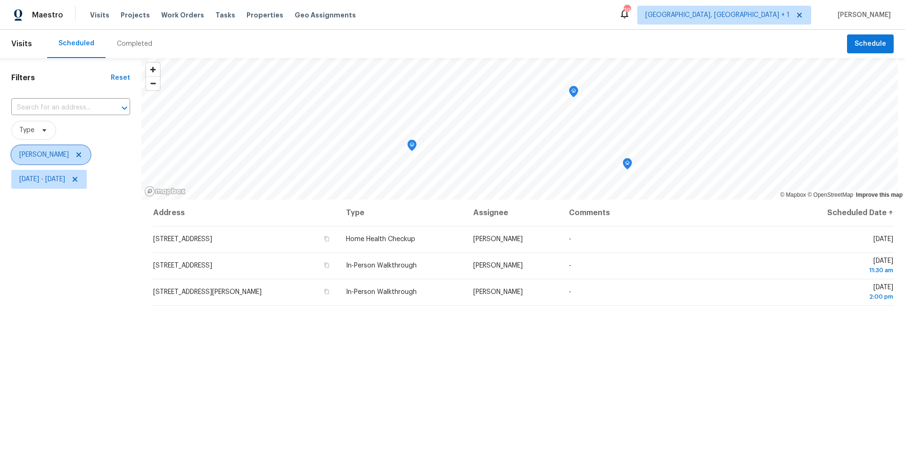
click at [56, 160] on span "[PERSON_NAME]" at bounding box center [50, 154] width 79 height 19
click at [52, 184] on input "search" at bounding box center [66, 184] width 100 height 19
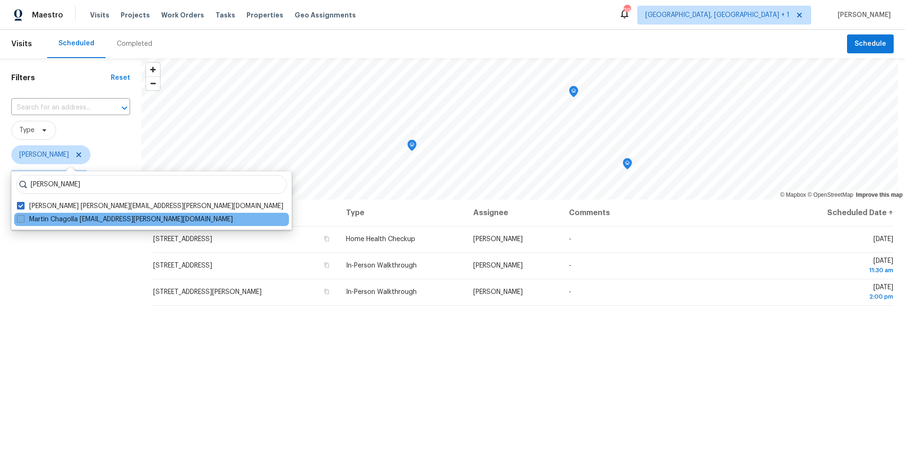
type input "[PERSON_NAME]"
click at [40, 218] on label "Martin Chagolla [EMAIL_ADDRESS][PERSON_NAME][DOMAIN_NAME]" at bounding box center [125, 218] width 216 height 9
click at [23, 218] on input "Martin Chagolla [EMAIL_ADDRESS][PERSON_NAME][DOMAIN_NAME]" at bounding box center [20, 217] width 6 height 6
checkbox input "true"
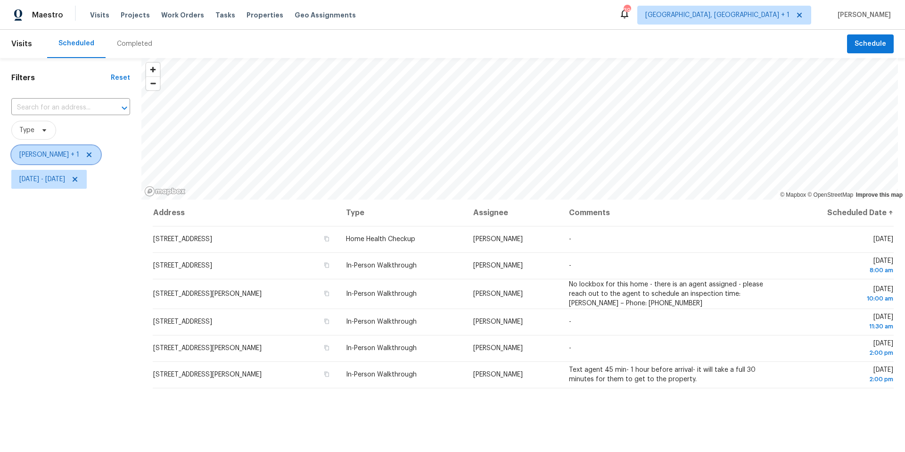
click at [41, 151] on span "[PERSON_NAME] + 1" at bounding box center [49, 154] width 60 height 9
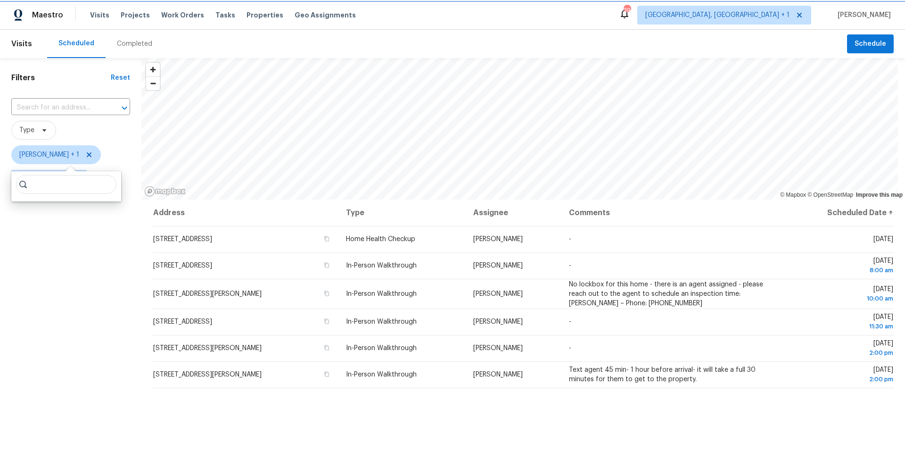
click at [37, 149] on span "[PERSON_NAME] + 1" at bounding box center [56, 154] width 90 height 19
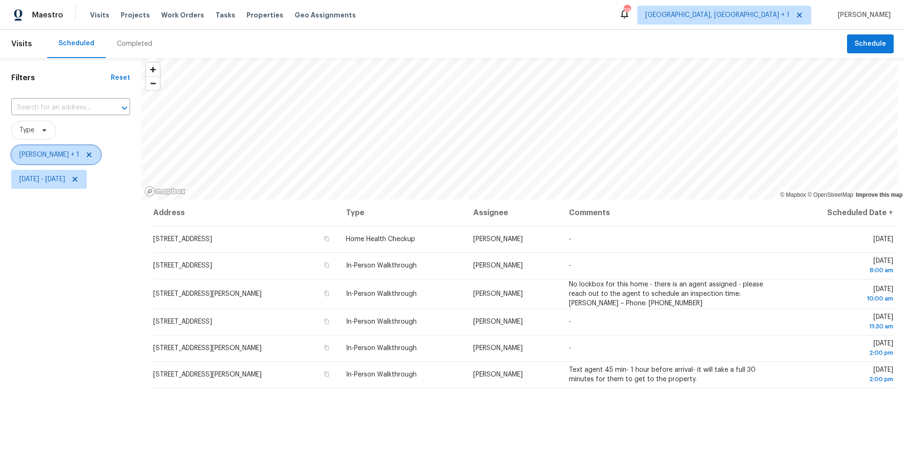
click at [37, 149] on span "[PERSON_NAME] + 1" at bounding box center [56, 154] width 90 height 19
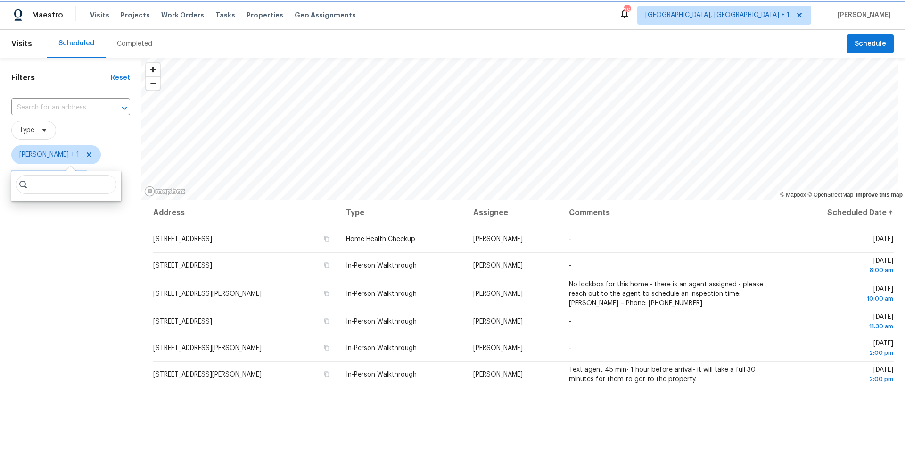
drag, startPoint x: 64, startPoint y: 148, endPoint x: 81, endPoint y: 154, distance: 18.3
click at [64, 149] on span "[PERSON_NAME] + 1" at bounding box center [56, 154] width 90 height 19
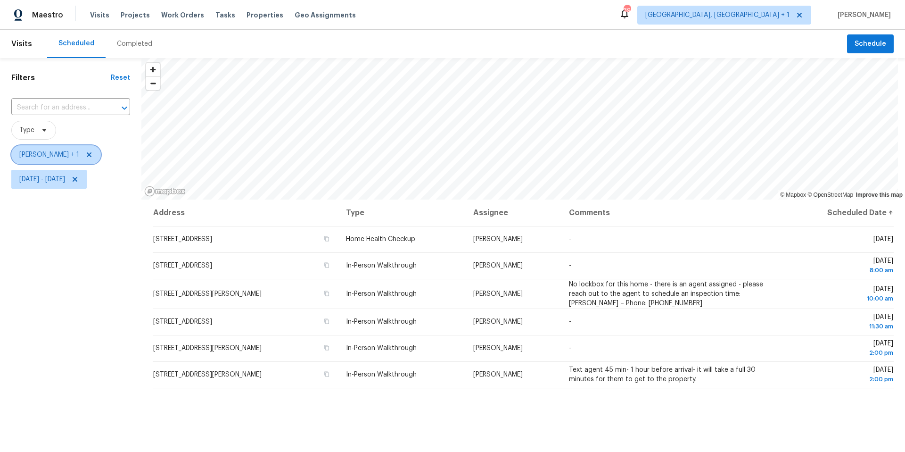
click at [81, 154] on span "[PERSON_NAME] + 1" at bounding box center [56, 154] width 90 height 19
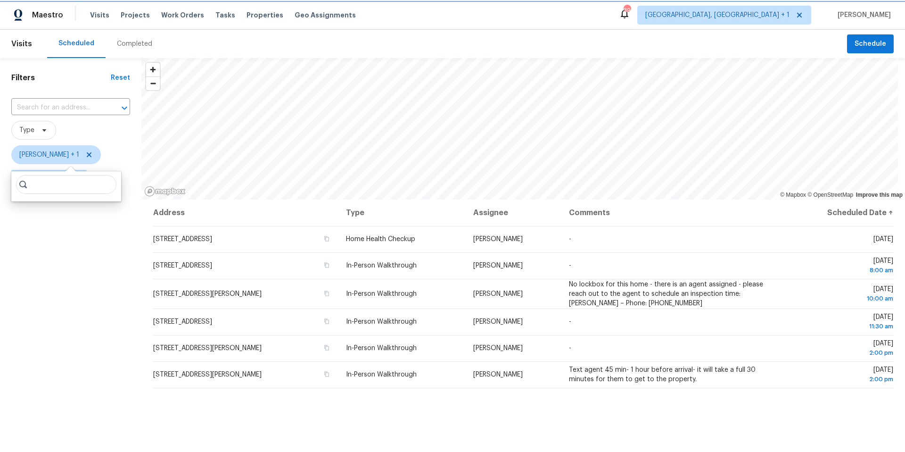
click at [90, 154] on icon at bounding box center [89, 154] width 5 height 5
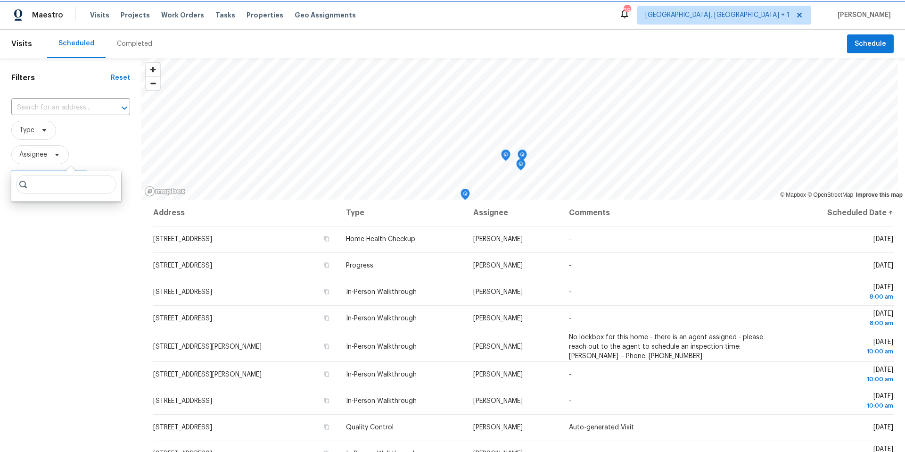
click at [28, 153] on span "Assignee" at bounding box center [33, 154] width 28 height 9
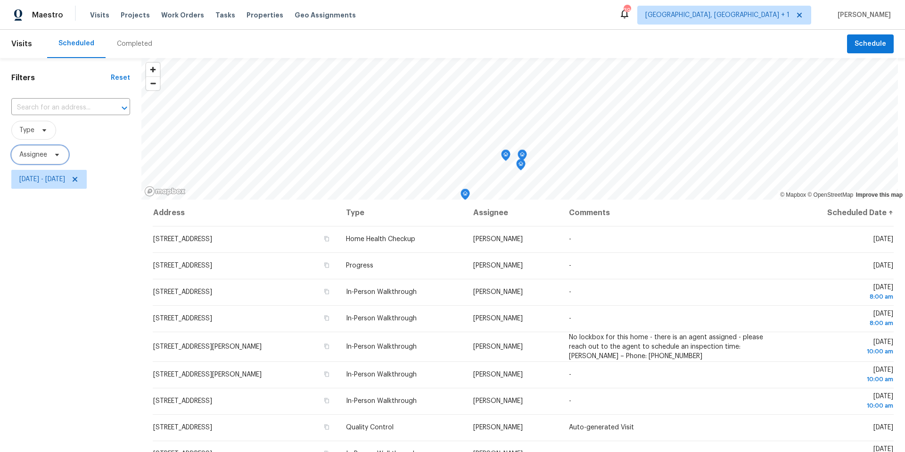
click at [28, 153] on span "Assignee" at bounding box center [33, 154] width 28 height 9
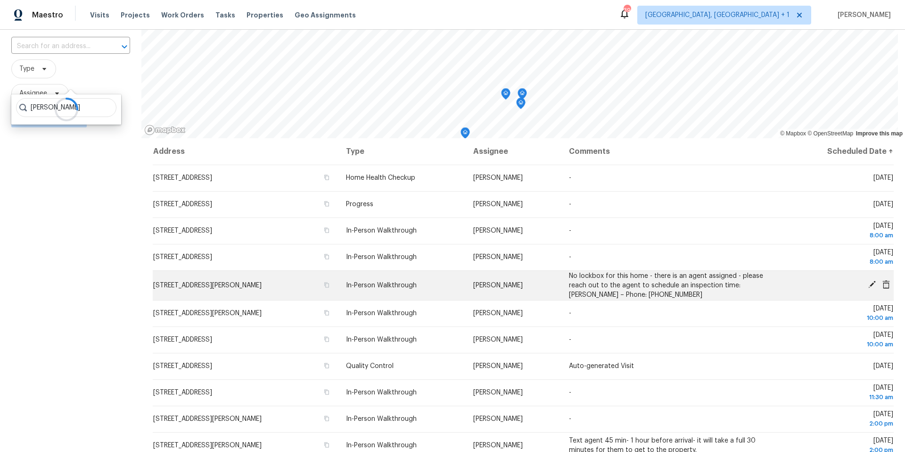
scroll to position [79, 0]
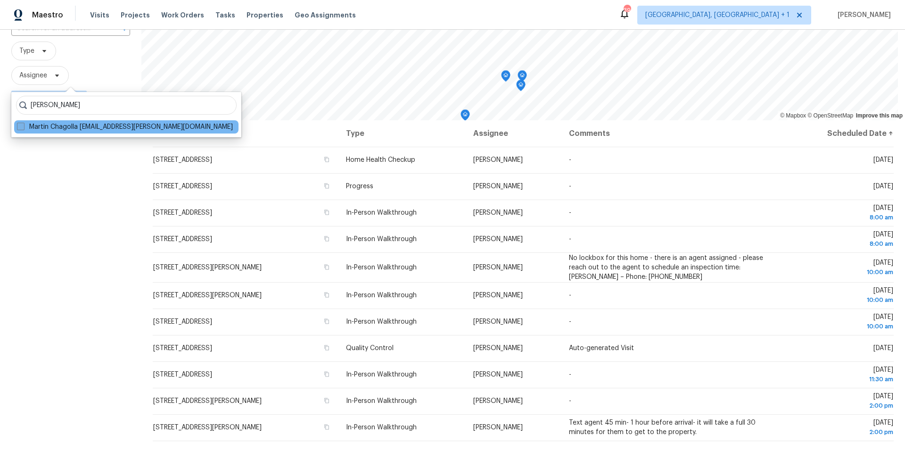
type input "[PERSON_NAME]"
click at [20, 123] on span at bounding box center [21, 127] width 8 height 8
click at [20, 122] on input "Martin Chagolla [EMAIL_ADDRESS][PERSON_NAME][DOMAIN_NAME]" at bounding box center [20, 125] width 6 height 6
checkbox input "true"
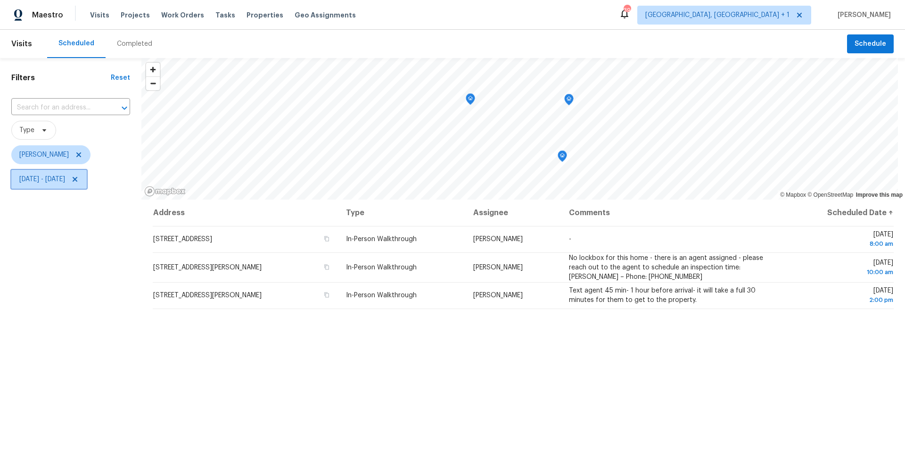
click at [76, 184] on span "[DATE] - [DATE]" at bounding box center [48, 179] width 75 height 19
click at [67, 159] on span "[PERSON_NAME]" at bounding box center [43, 154] width 49 height 9
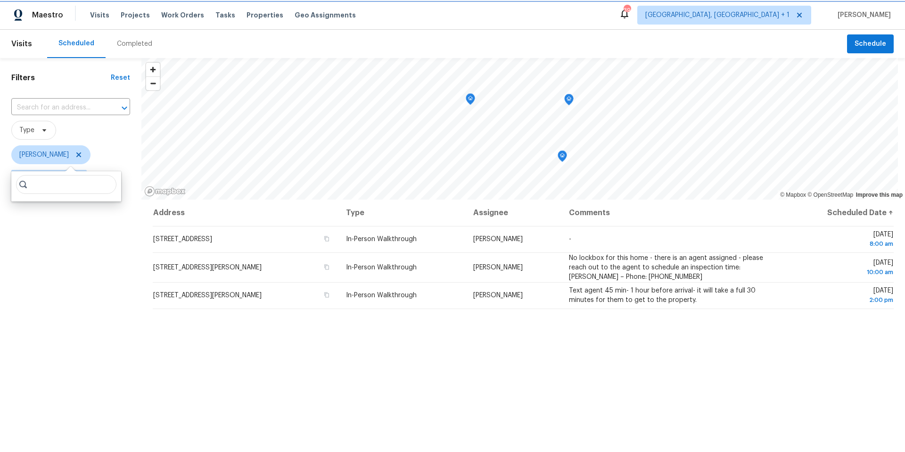
click at [76, 155] on icon at bounding box center [79, 155] width 8 height 8
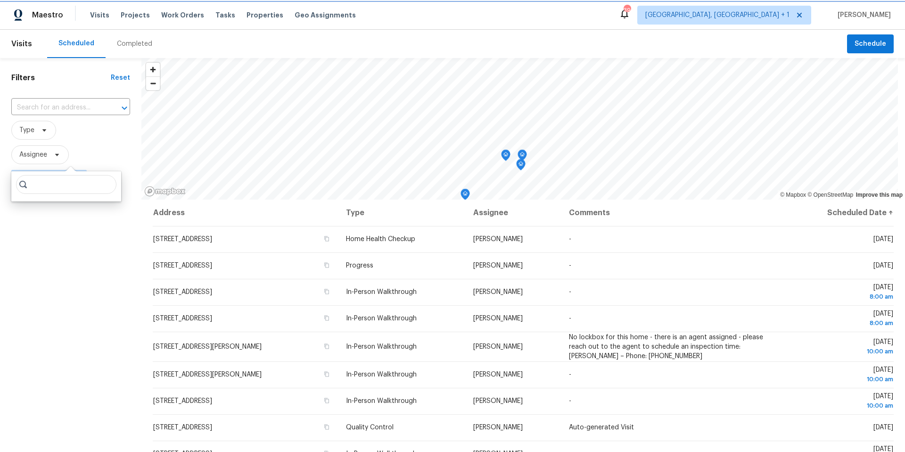
click at [51, 154] on span at bounding box center [55, 155] width 10 height 8
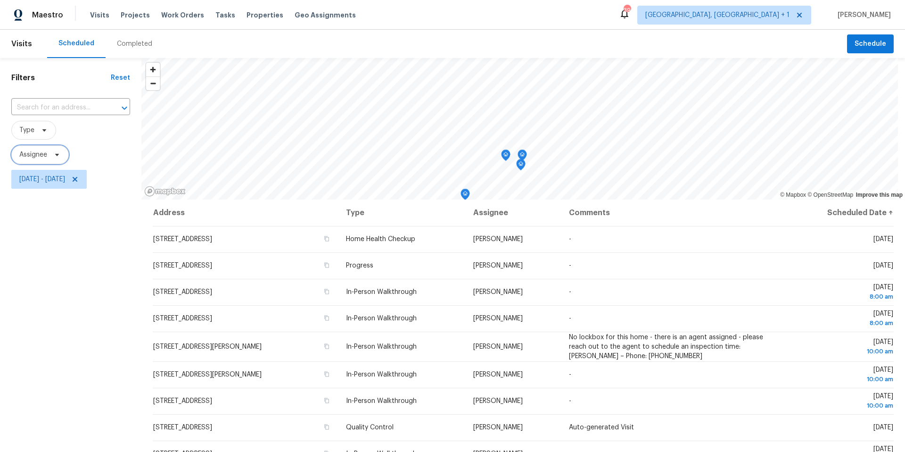
click at [51, 154] on span at bounding box center [55, 155] width 10 height 8
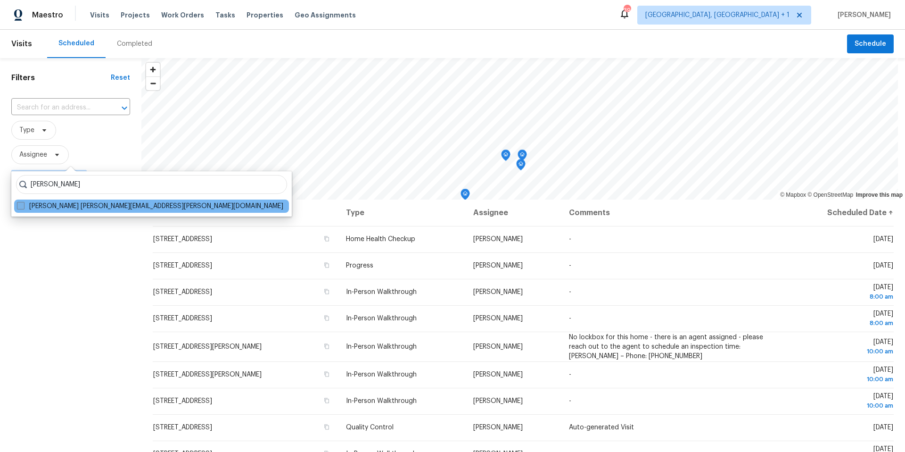
type input "[PERSON_NAME]"
click at [24, 206] on span at bounding box center [21, 206] width 8 height 8
click at [23, 206] on input "[PERSON_NAME] [PERSON_NAME][EMAIL_ADDRESS][PERSON_NAME][DOMAIN_NAME]" at bounding box center [20, 204] width 6 height 6
checkbox input "true"
